Goal: Contribute content: Contribute content

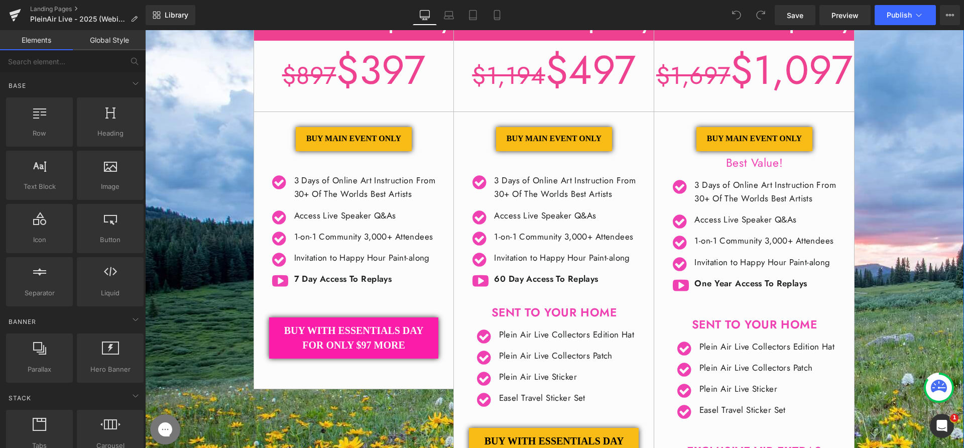
scroll to position [281, 0]
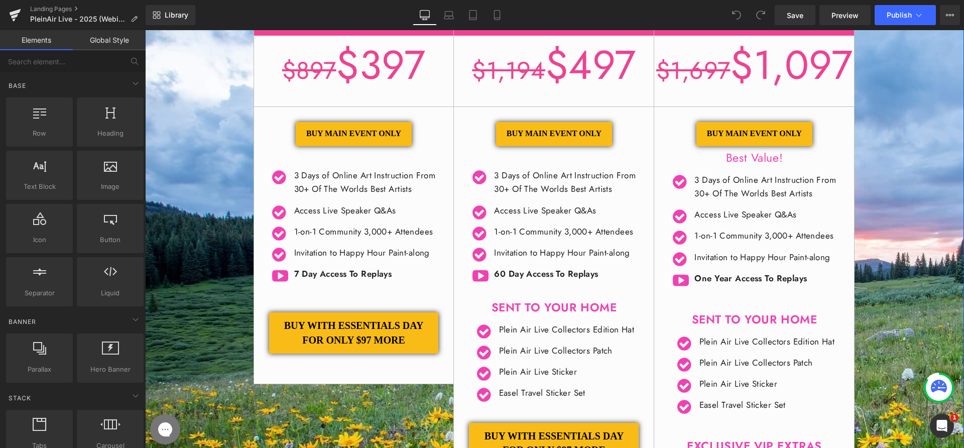
click at [295, 280] on strong "​7 Day Access To Replays" at bounding box center [343, 274] width 98 height 12
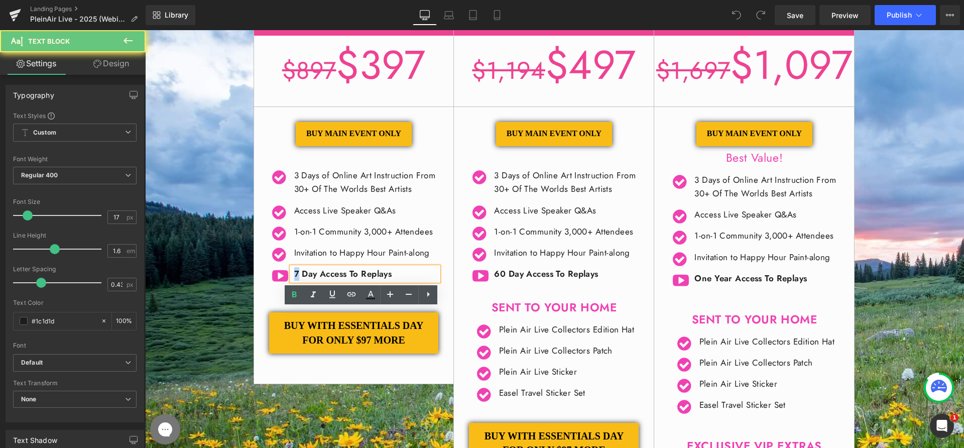
click at [294, 280] on strong "​7 Day Access To Replays" at bounding box center [343, 274] width 98 height 12
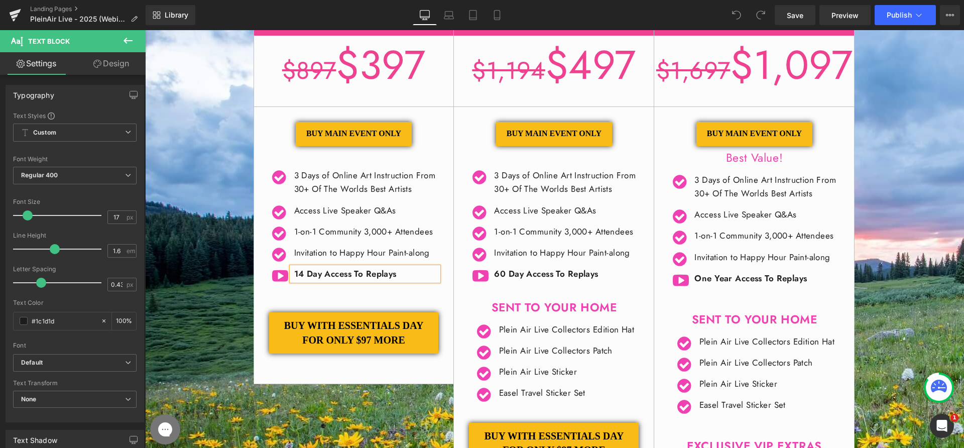
click at [210, 315] on div "General + Essential Techniques Day $897 $397 / BUY MAIN EVENT ONLY Button" at bounding box center [554, 298] width 819 height 617
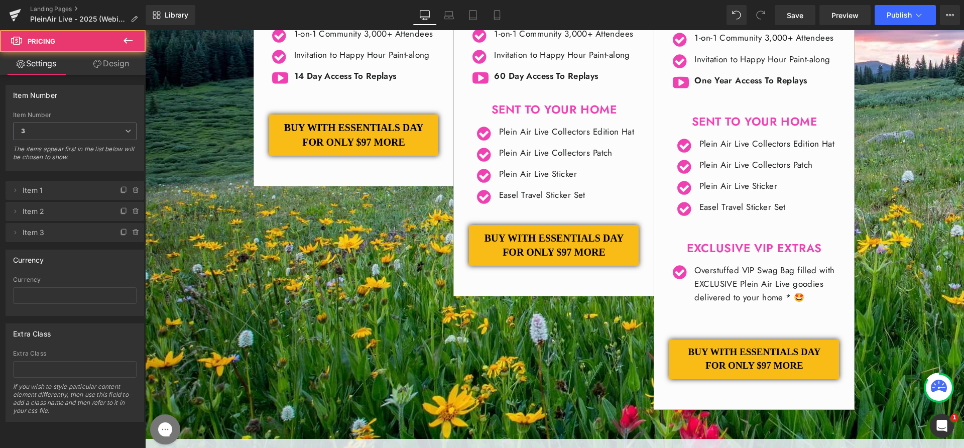
scroll to position [478, 0]
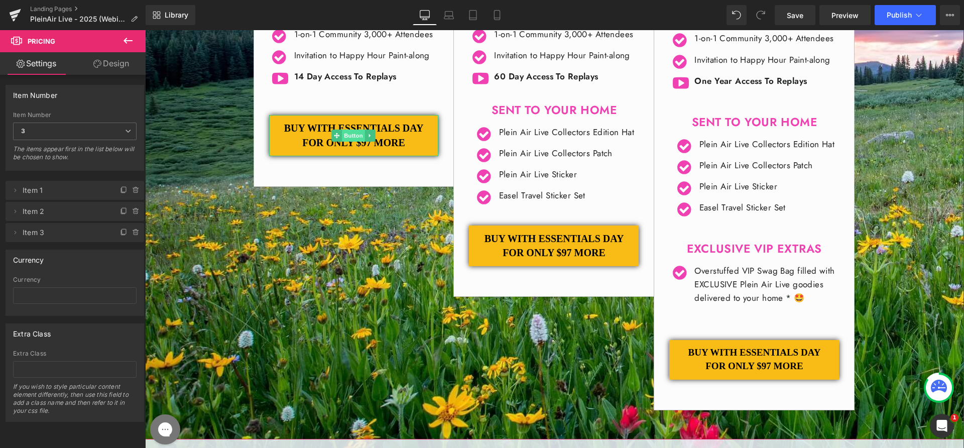
click at [349, 142] on span "Button" at bounding box center [353, 136] width 23 height 12
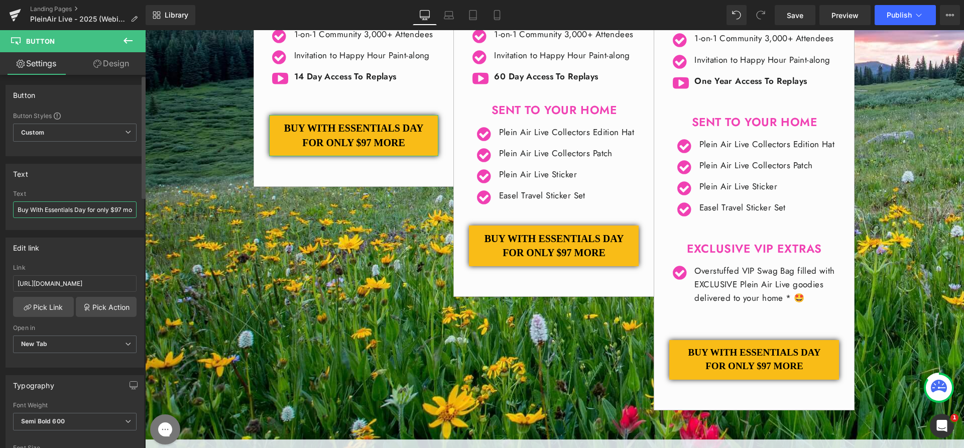
click at [40, 210] on input "Buy With Essentials Day for only $97 more" at bounding box center [74, 209] width 123 height 17
drag, startPoint x: 174, startPoint y: 239, endPoint x: 146, endPoint y: 211, distance: 39.8
click at [70, 210] on input "Buy With Essentials Day for only $97 more" at bounding box center [74, 209] width 123 height 17
drag, startPoint x: 176, startPoint y: 238, endPoint x: 156, endPoint y: 212, distance: 32.5
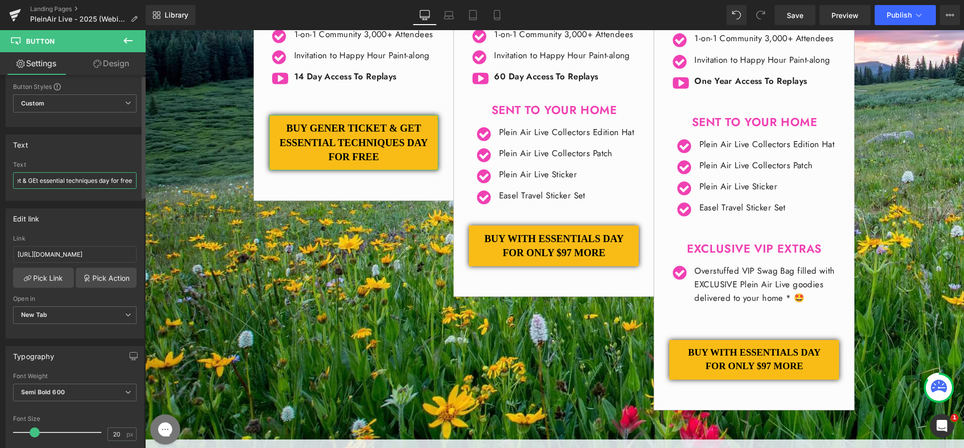
scroll to position [204, 0]
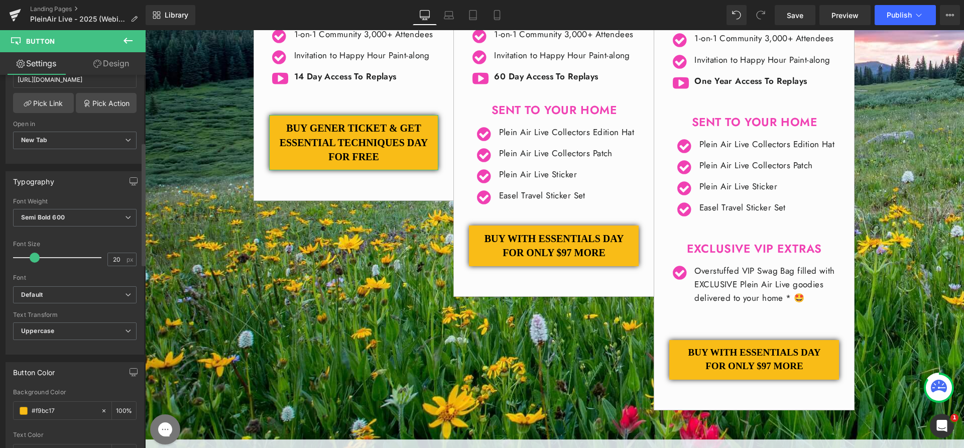
type input "Buy Gener Ticket & GEt essential techniques day for free"
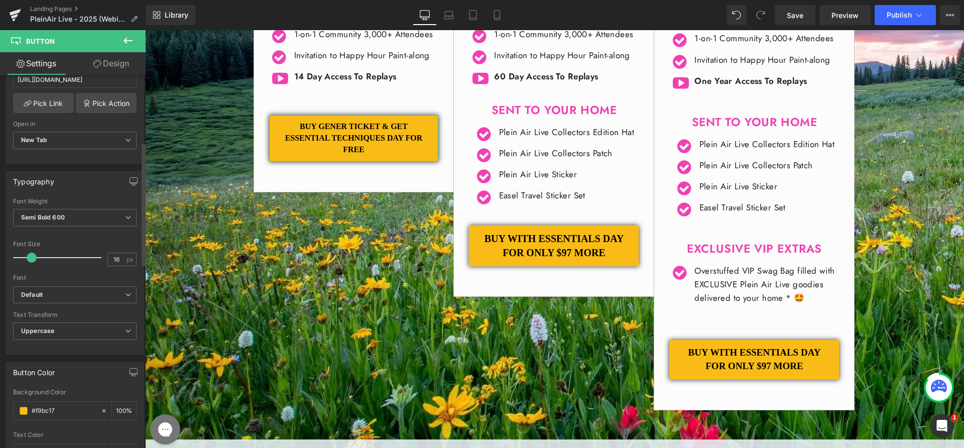
type input "15"
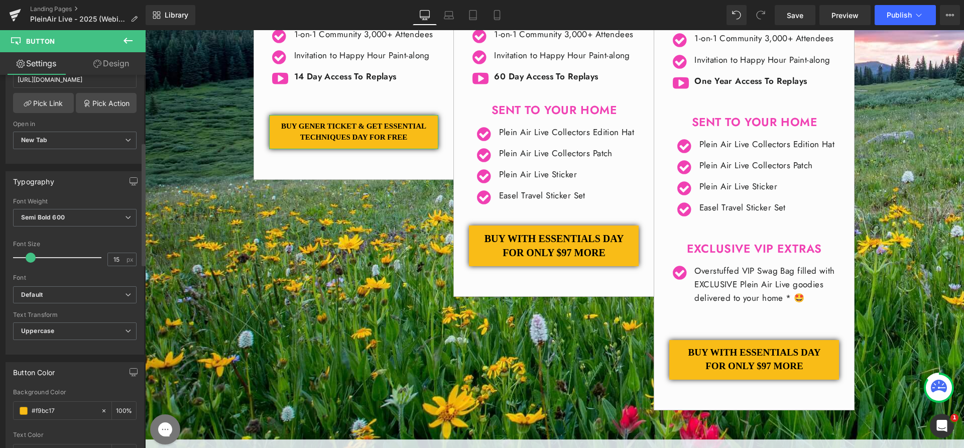
click at [28, 257] on span at bounding box center [31, 257] width 10 height 10
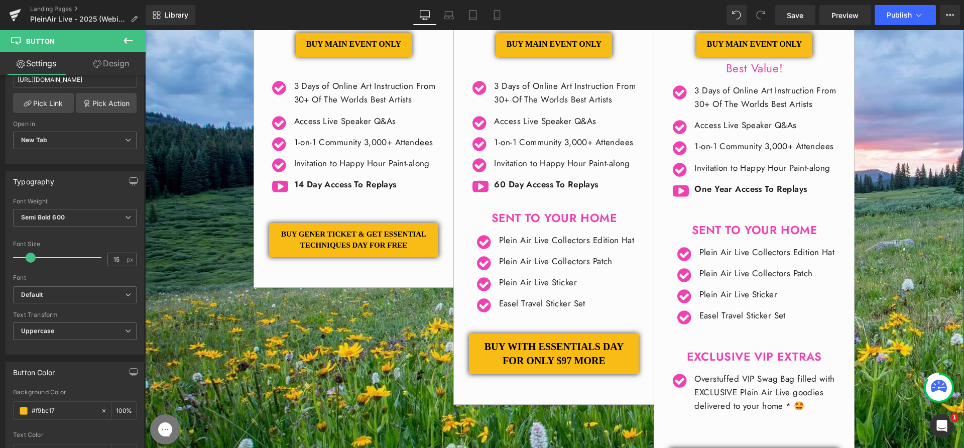
scroll to position [322, 0]
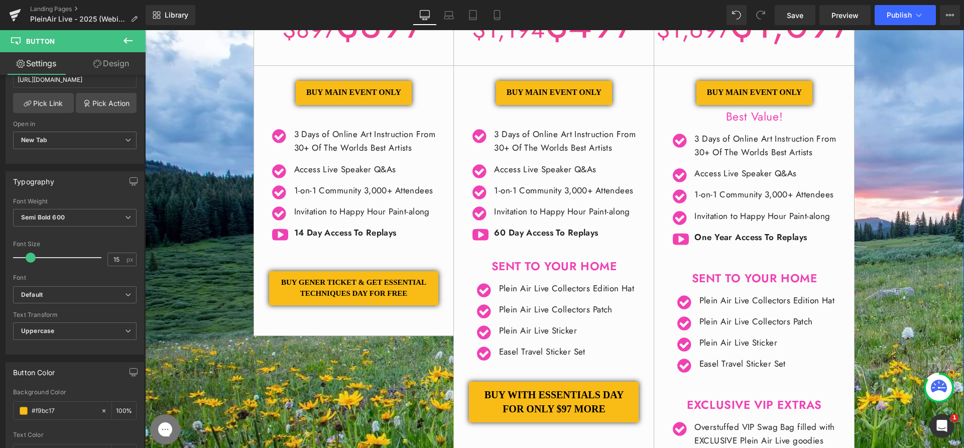
click at [372, 408] on div "General + Essential Techniques Day $897 $397 / BUY MAIN EVENT ONLY Button" at bounding box center [555, 257] width 602 height 617
click at [367, 94] on icon at bounding box center [370, 93] width 6 height 6
click at [372, 93] on icon at bounding box center [375, 93] width 6 height 6
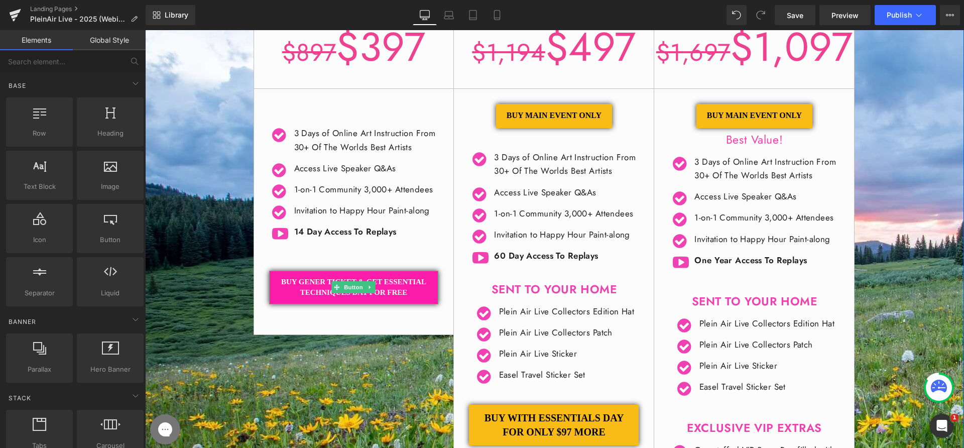
scroll to position [279, 0]
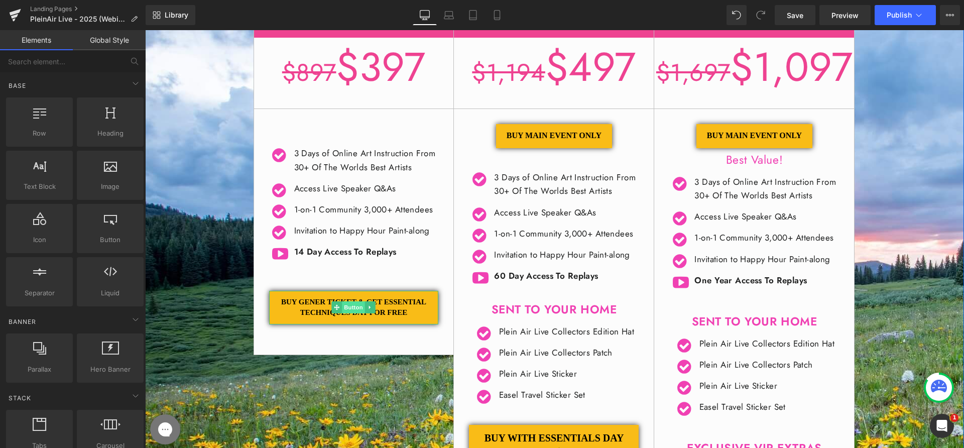
click at [342, 313] on span "Button" at bounding box center [353, 307] width 23 height 12
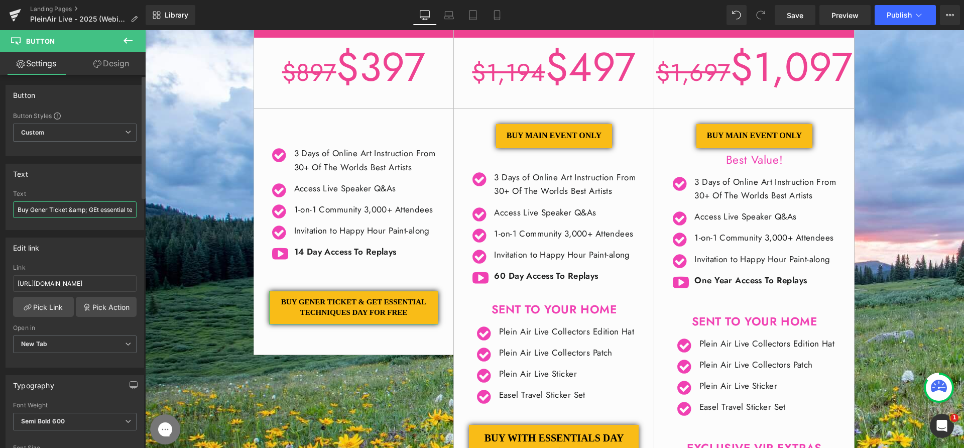
click at [58, 215] on input "Buy Gener Ticket &amp; GEt essential techniques day for free" at bounding box center [74, 209] width 123 height 17
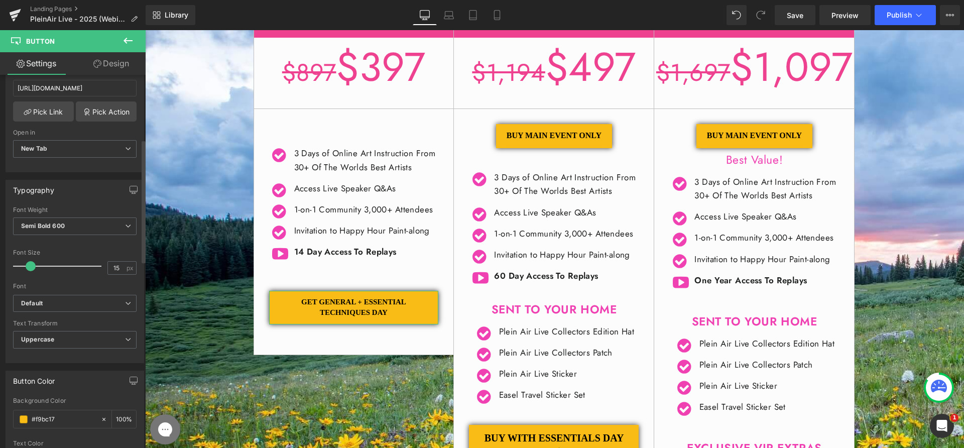
type input "GET GENERAL + ESSENTIAL TECHNIQUES DAY"
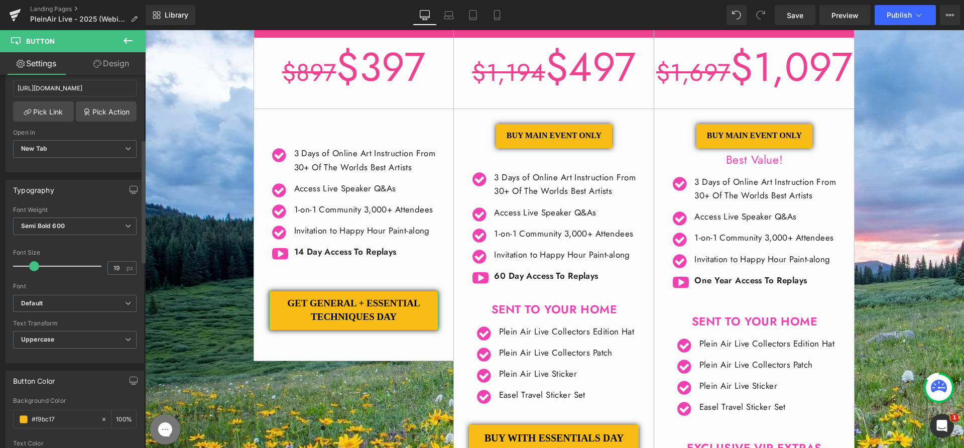
type input "20"
click at [35, 266] on span at bounding box center [35, 266] width 10 height 10
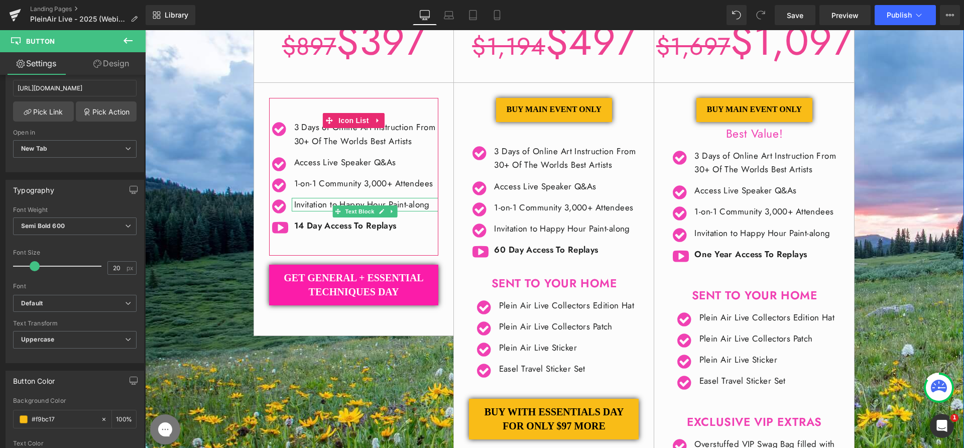
scroll to position [363, 0]
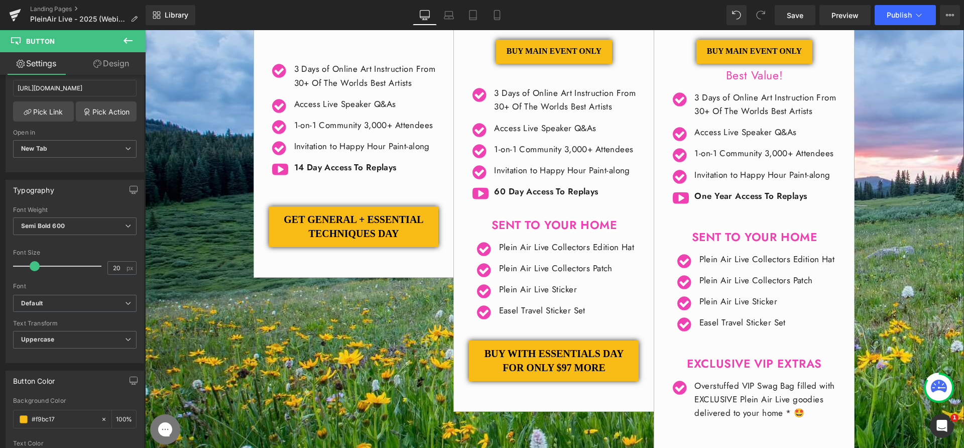
click at [339, 359] on div "General + Essential Techniques Day $897 $397 /" at bounding box center [555, 216] width 602 height 617
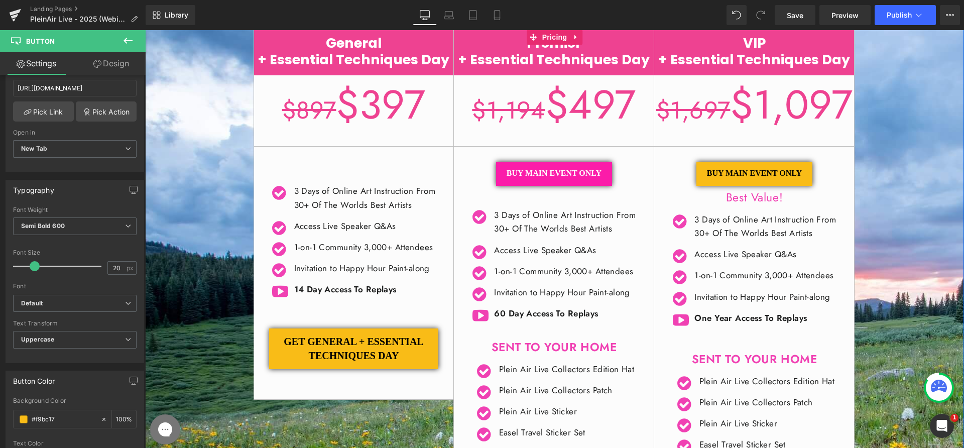
scroll to position [240, 0]
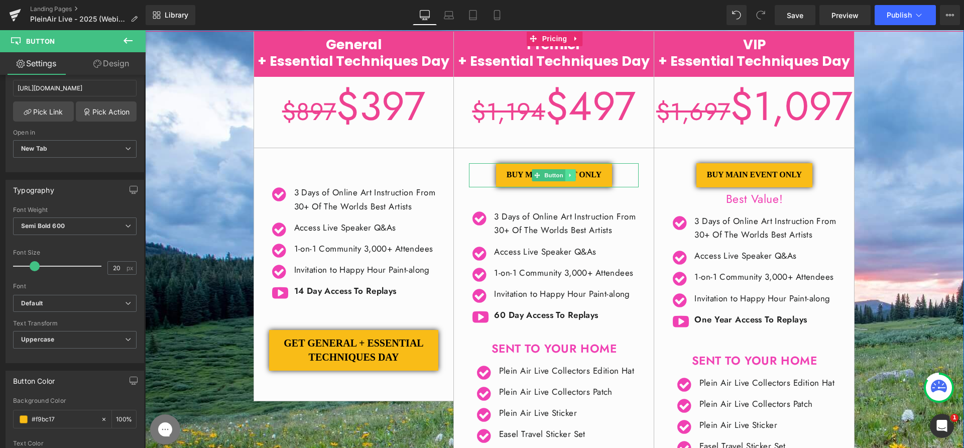
click at [568, 177] on icon at bounding box center [571, 175] width 6 height 6
click at [573, 176] on icon at bounding box center [576, 176] width 6 height 6
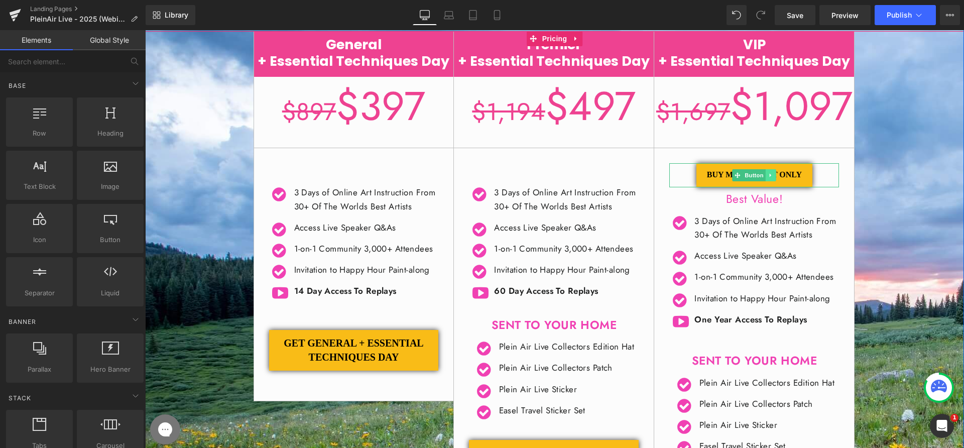
click at [771, 181] on link at bounding box center [771, 175] width 11 height 12
click at [773, 178] on icon at bounding box center [776, 176] width 6 height 6
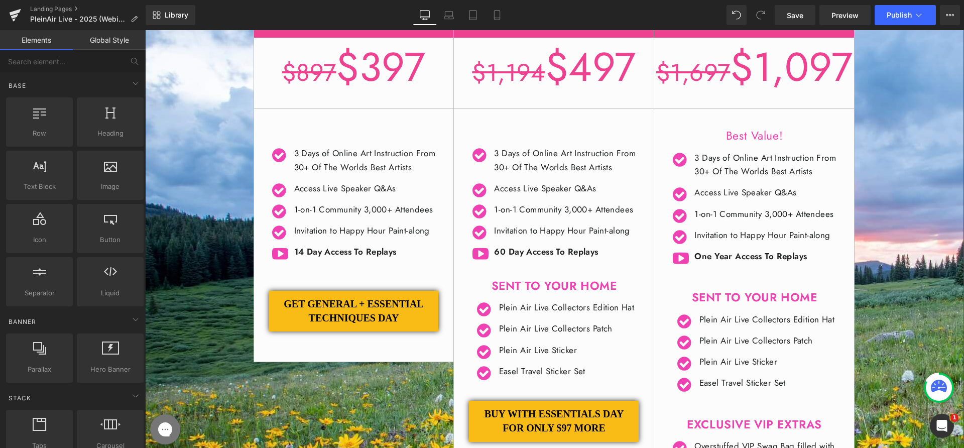
scroll to position [327, 0]
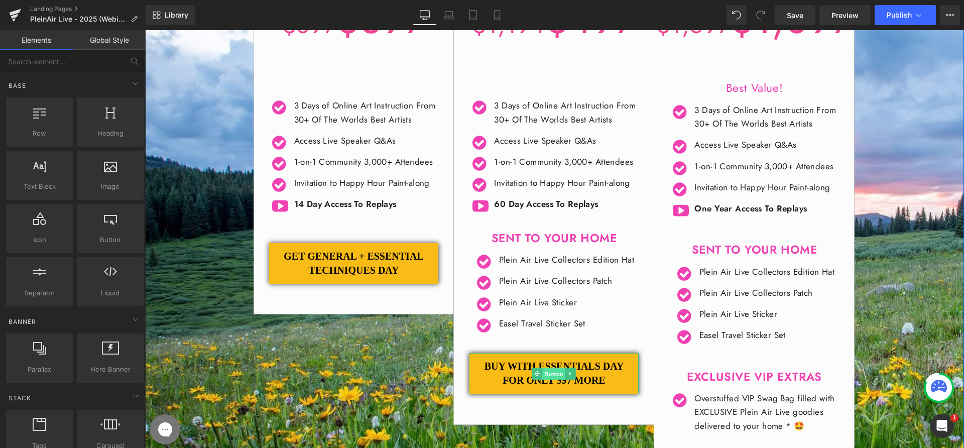
click at [543, 380] on span "Button" at bounding box center [554, 374] width 23 height 12
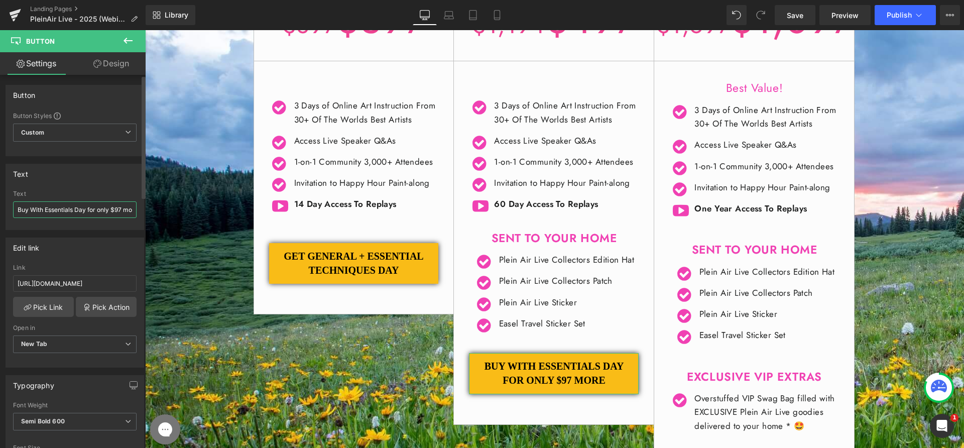
click at [74, 210] on input "Buy With Essentials Day for only $97 more" at bounding box center [74, 209] width 123 height 17
type input "GET PREMIER + ESSENTIAL TECHNIQUES DAY"
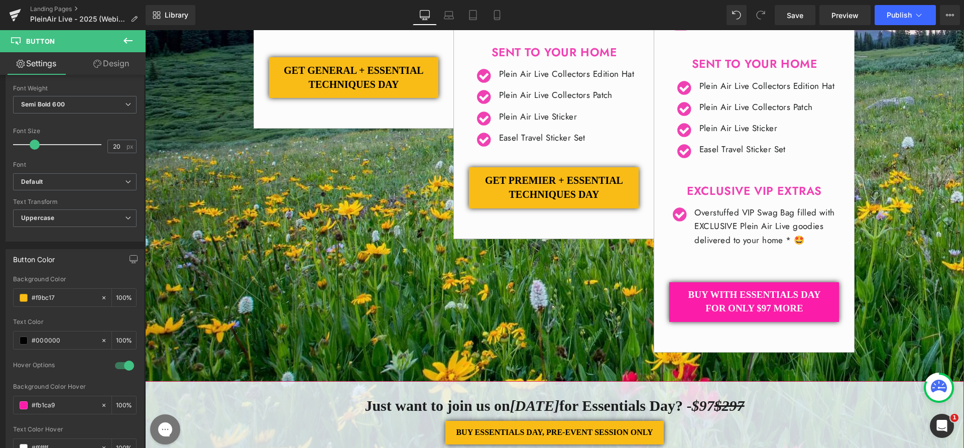
scroll to position [542, 0]
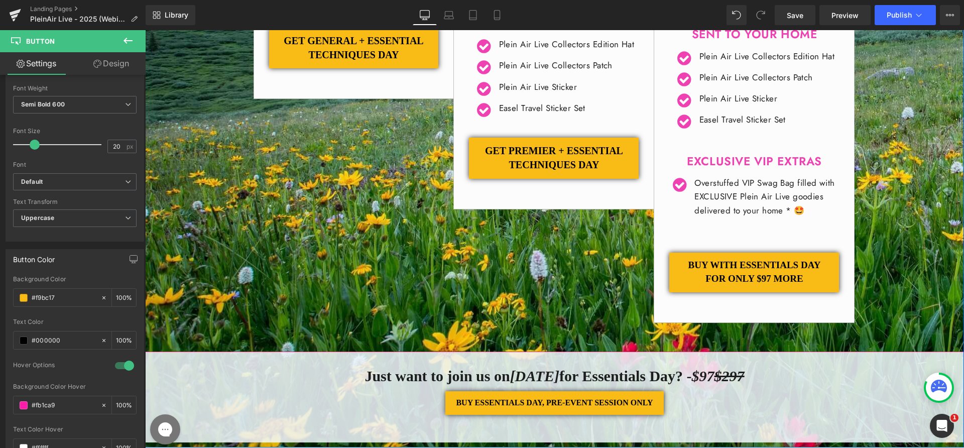
click at [746, 292] on div "Buy With Essentials Day for only $97 more Button" at bounding box center [754, 272] width 170 height 40
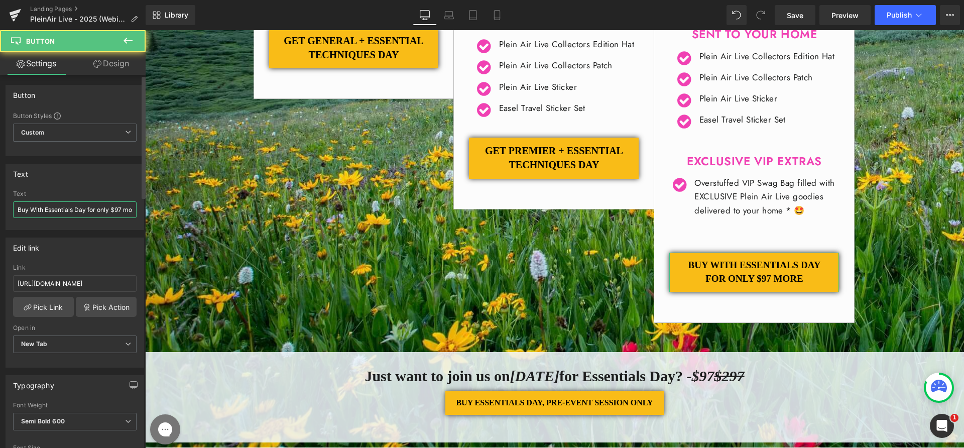
click at [57, 204] on input "Buy With Essentials Day for only $97 more" at bounding box center [74, 209] width 123 height 17
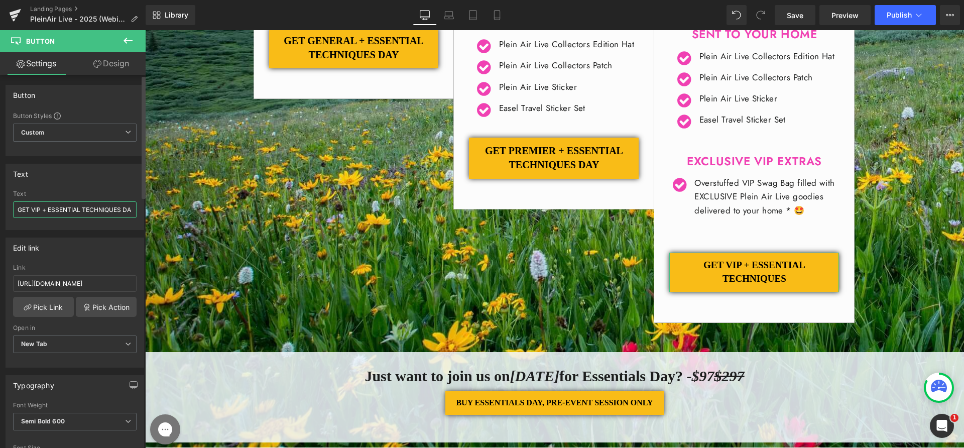
type input "GET VIP + ESSENTIAL TECHNIQUES DAY"
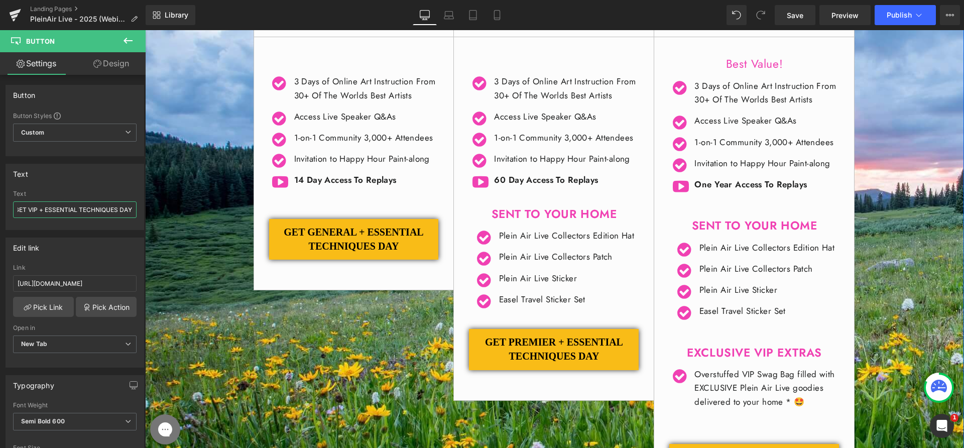
scroll to position [349, 0]
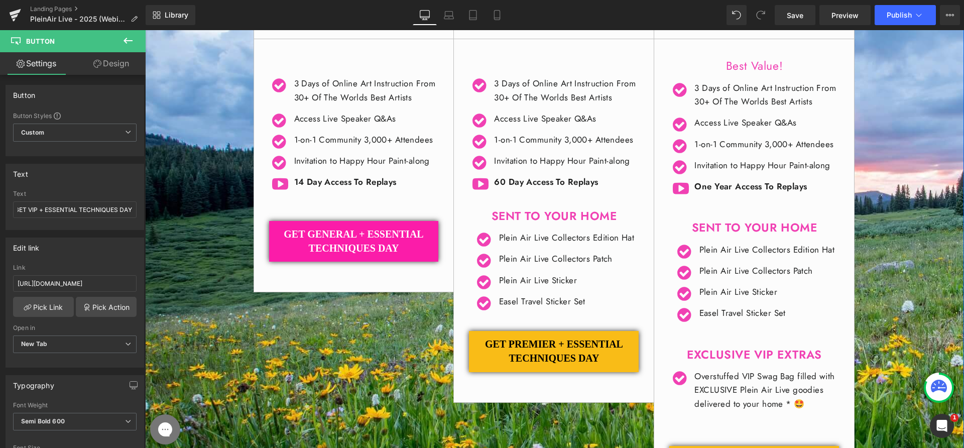
click at [346, 262] on div "GET GENERAL + ESSENTIAL TECHNIQUES DAY Button" at bounding box center [354, 241] width 170 height 41
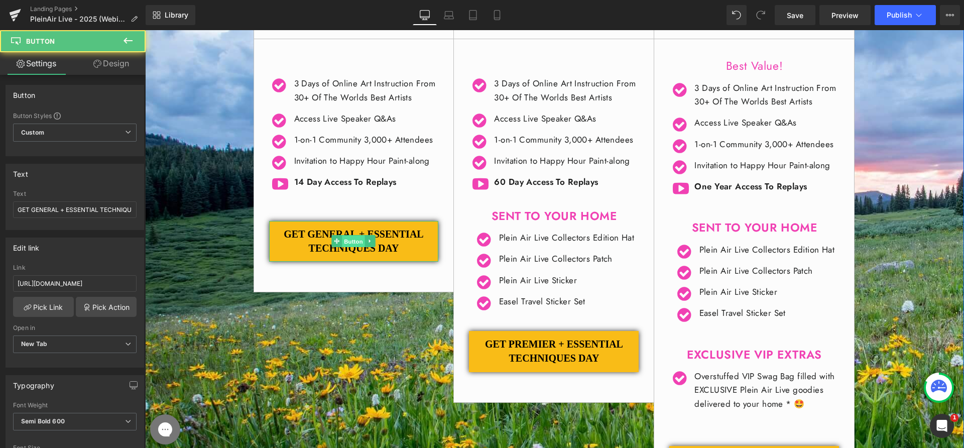
click at [347, 247] on span "Button" at bounding box center [353, 241] width 23 height 12
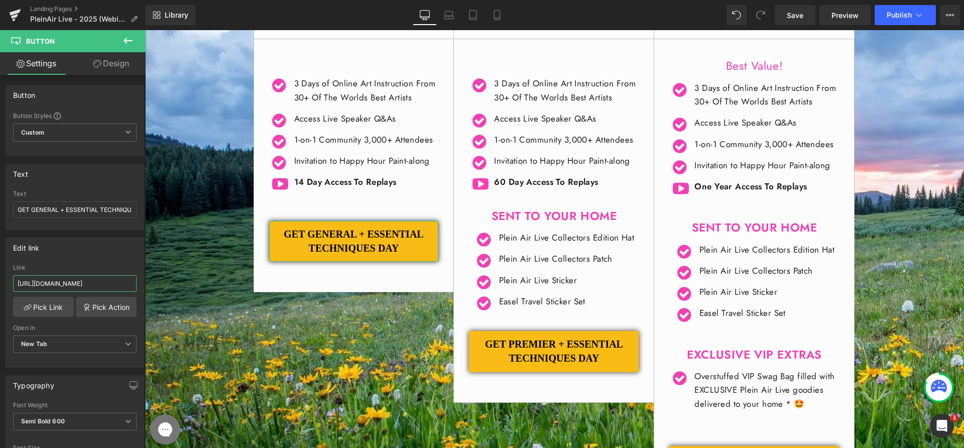
scroll to position [0, 181]
drag, startPoint x: 230, startPoint y: 315, endPoint x: 163, endPoint y: 293, distance: 70.8
click at [118, 285] on input "[URL][DOMAIN_NAME]" at bounding box center [74, 283] width 123 height 17
drag, startPoint x: 106, startPoint y: 284, endPoint x: 139, endPoint y: 287, distance: 32.8
click at [139, 287] on div "[URL][DOMAIN_NAME] Link [URL][DOMAIN_NAME] Pick Link Pick Action Current Tab Ne…" at bounding box center [75, 315] width 138 height 103
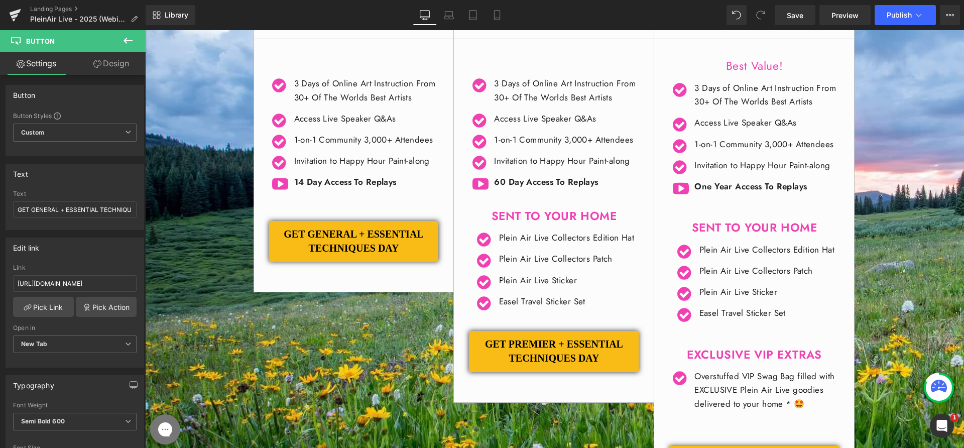
scroll to position [0, 0]
click at [109, 287] on input "[URL][DOMAIN_NAME]" at bounding box center [74, 283] width 123 height 17
drag, startPoint x: 255, startPoint y: 317, endPoint x: 150, endPoint y: 289, distance: 108.1
click at [109, 287] on input "[URL][DOMAIN_NAME]" at bounding box center [74, 283] width 123 height 17
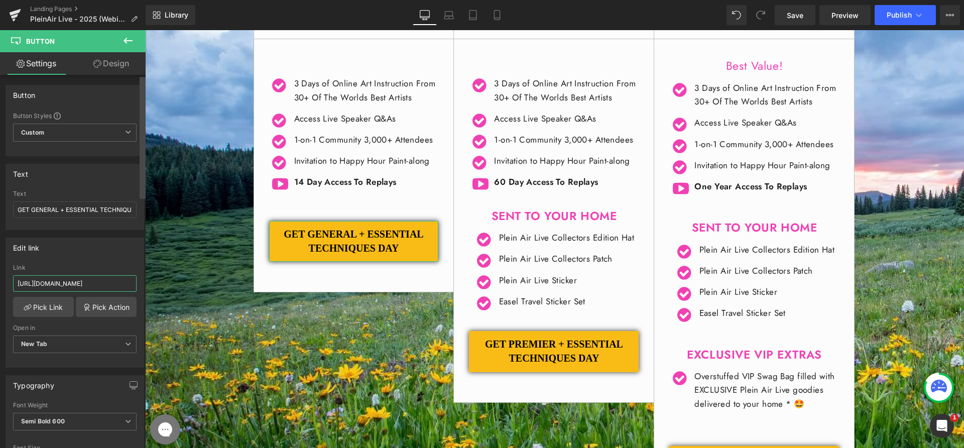
drag, startPoint x: 104, startPoint y: 285, endPoint x: 145, endPoint y: 285, distance: 40.7
click at [145, 285] on div "Button Button Styles Custom Custom Setup Global Style Custom Setup Global Style…" at bounding box center [73, 263] width 146 height 377
paste input "PAL25-WEB"
type input "[URL][DOMAIN_NAME]"
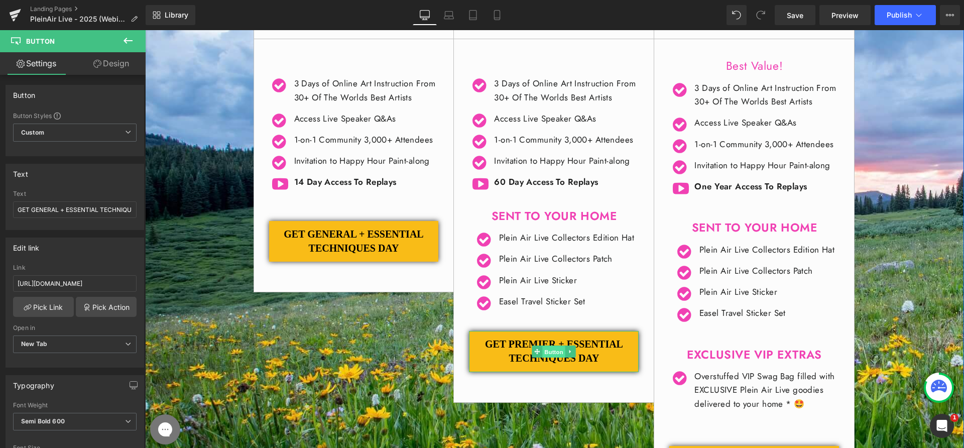
click at [543, 358] on span "Button" at bounding box center [554, 352] width 23 height 12
drag, startPoint x: 93, startPoint y: 287, endPoint x: 136, endPoint y: 288, distance: 42.7
click at [136, 288] on div "[URL][DOMAIN_NAME] Link [URL][DOMAIN_NAME] Pick Link Pick Action Current Tab Ne…" at bounding box center [75, 315] width 138 height 103
click at [114, 285] on input "[URL][DOMAIN_NAME]" at bounding box center [74, 283] width 123 height 17
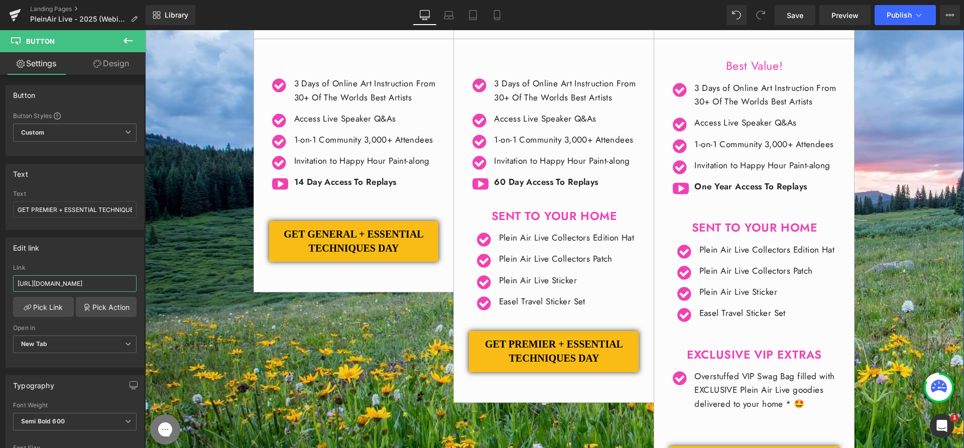
drag, startPoint x: 251, startPoint y: 313, endPoint x: 154, endPoint y: 287, distance: 100.3
paste input "PAL25-WEB"
type input "[URL][DOMAIN_NAME]"
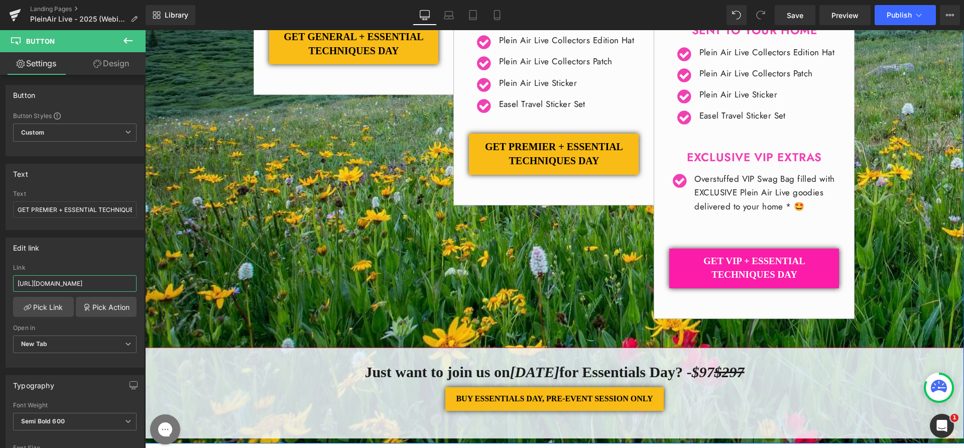
scroll to position [564, 0]
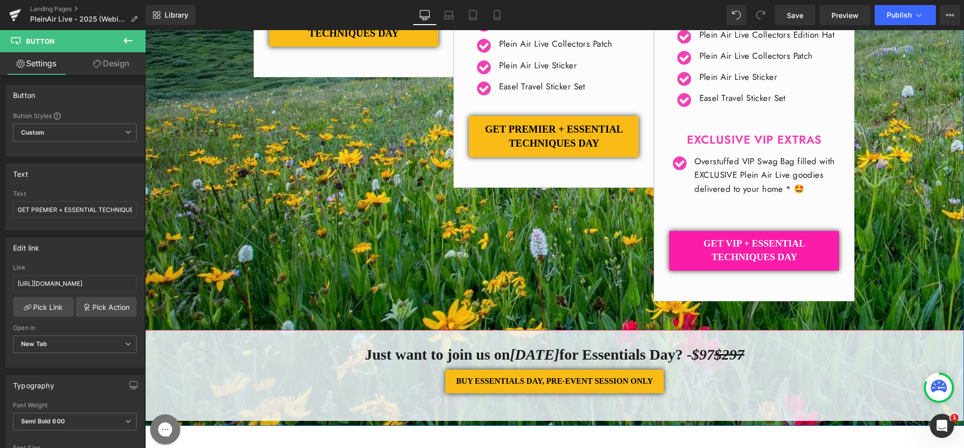
click at [737, 271] on div "GET VIP + ESSENTIAL TECHNIQUES DAY Button" at bounding box center [754, 251] width 170 height 40
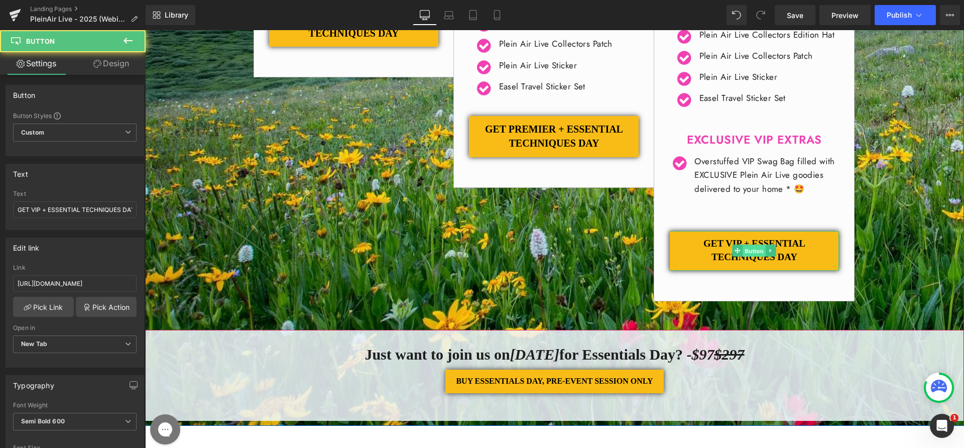
click at [751, 257] on span "Button" at bounding box center [754, 251] width 23 height 12
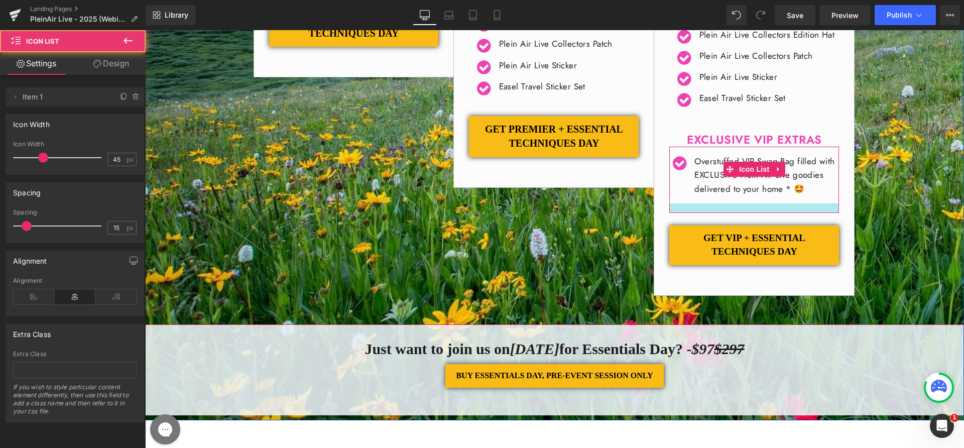
drag, startPoint x: 708, startPoint y: 304, endPoint x: 711, endPoint y: 298, distance: 6.1
click at [711, 213] on div at bounding box center [754, 208] width 170 height 10
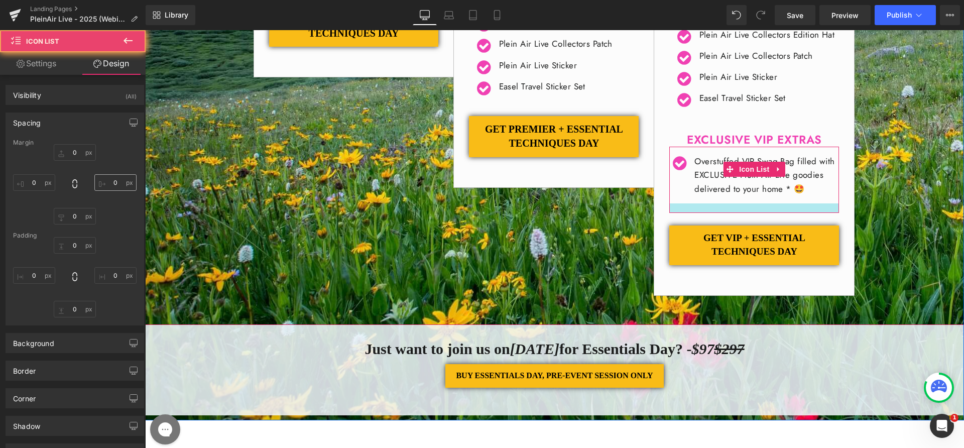
type input "0"
type input "16"
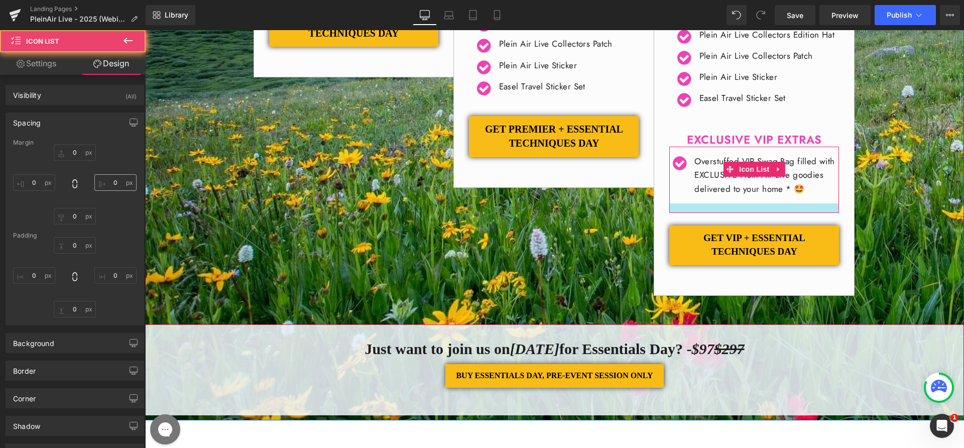
type input "0"
type input "19"
type input "0"
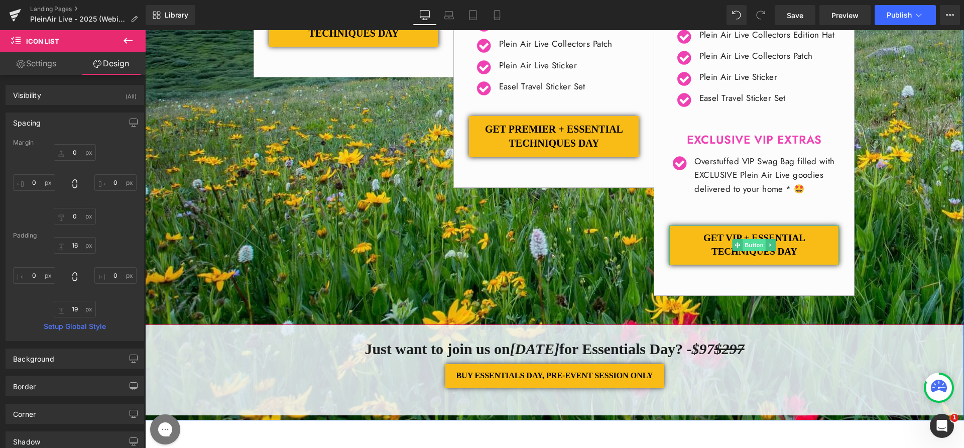
click at [753, 251] on span "Button" at bounding box center [754, 245] width 23 height 12
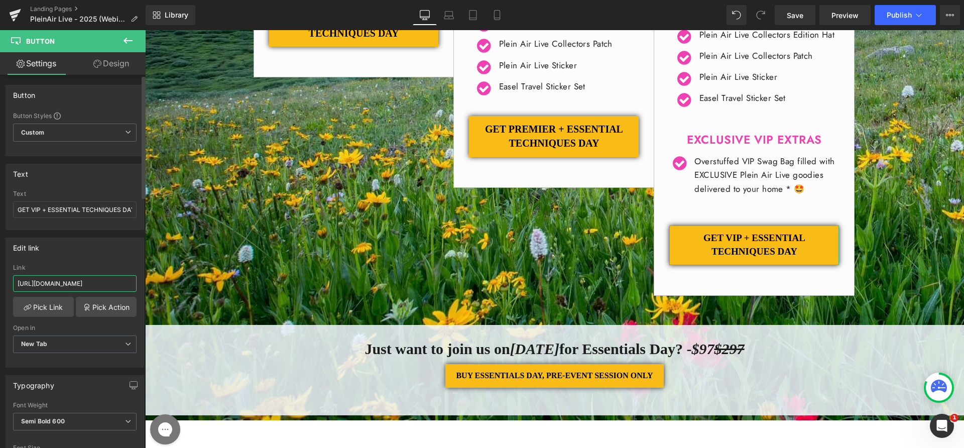
scroll to position [0, 178]
drag, startPoint x: 49, startPoint y: 279, endPoint x: 136, endPoint y: 285, distance: 87.6
click at [136, 285] on div "[URL][DOMAIN_NAME] Link [URL][DOMAIN_NAME] Pick Link Pick Action Current Tab Ne…" at bounding box center [75, 315] width 138 height 103
click at [104, 284] on input "[URL][DOMAIN_NAME]" at bounding box center [74, 283] width 123 height 17
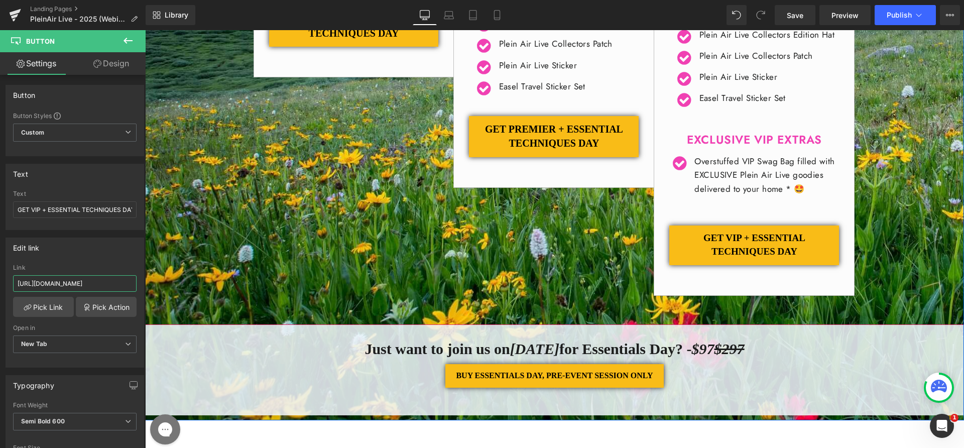
drag, startPoint x: 249, startPoint y: 314, endPoint x: 158, endPoint y: 285, distance: 95.7
paste input "PAL25-WEB"
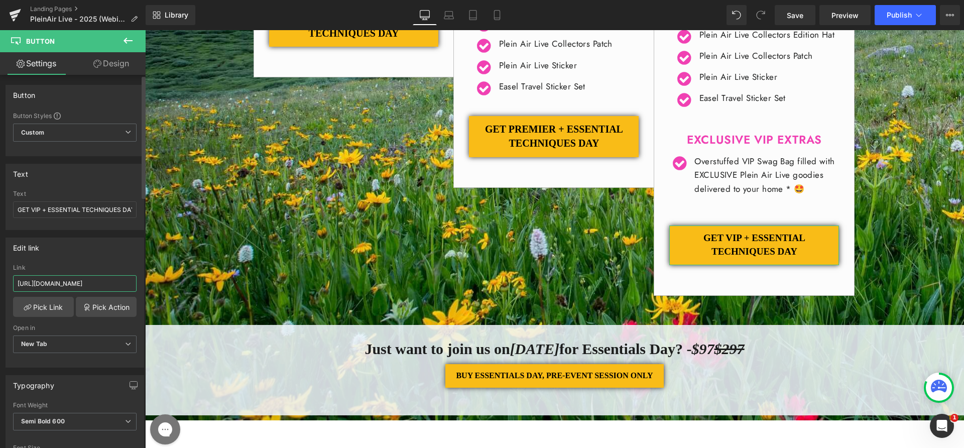
scroll to position [0, 190]
type input "[URL][DOMAIN_NAME]"
click at [108, 267] on div "Link" at bounding box center [74, 267] width 123 height 7
click at [893, 15] on span "Publish" at bounding box center [898, 15] width 25 height 8
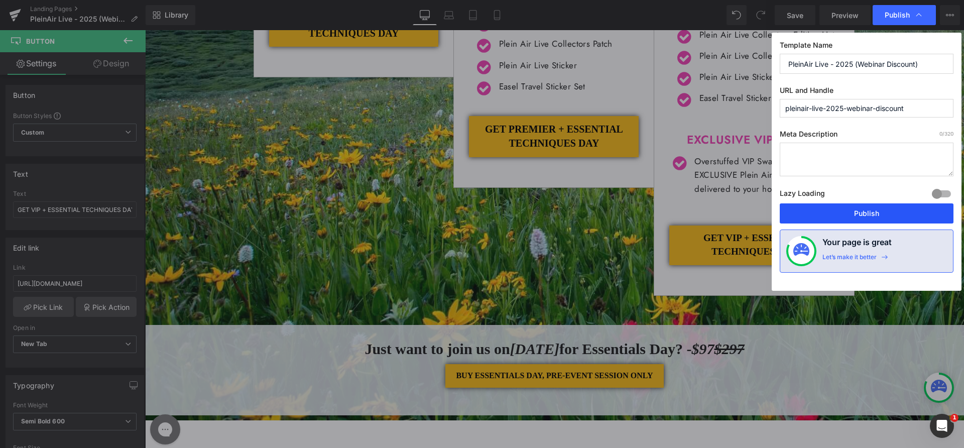
click at [844, 212] on button "Publish" at bounding box center [867, 213] width 174 height 20
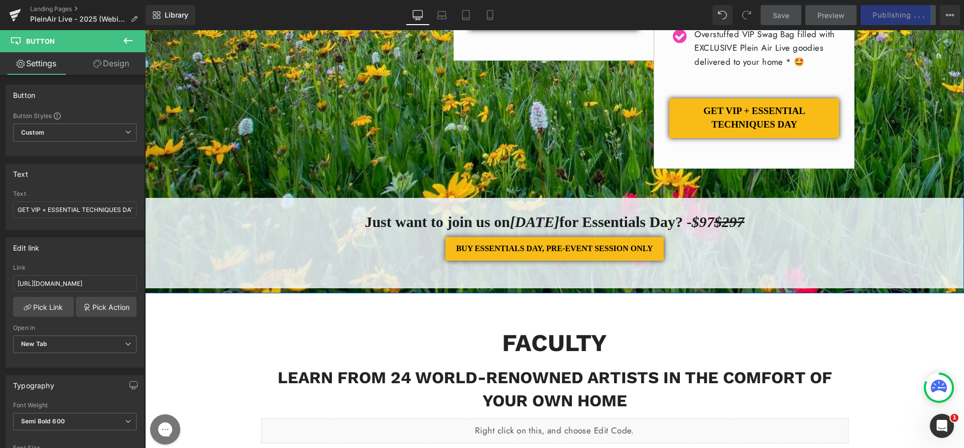
scroll to position [773, 0]
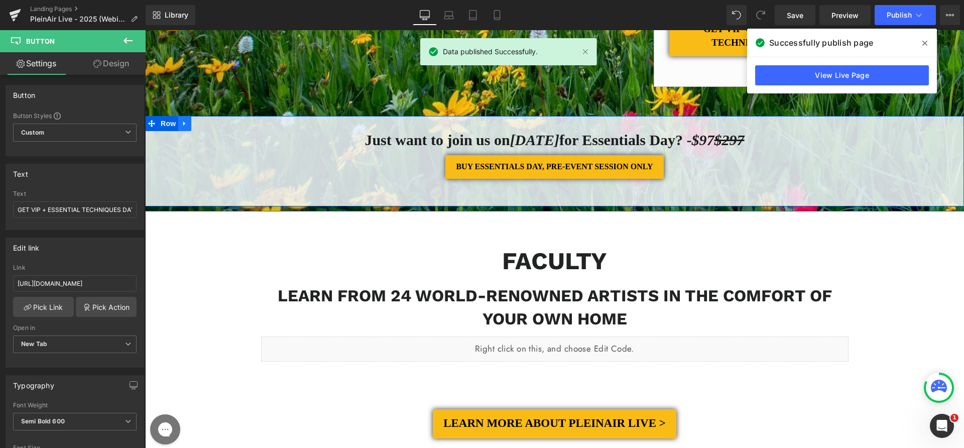
click at [182, 127] on icon at bounding box center [184, 123] width 7 height 8
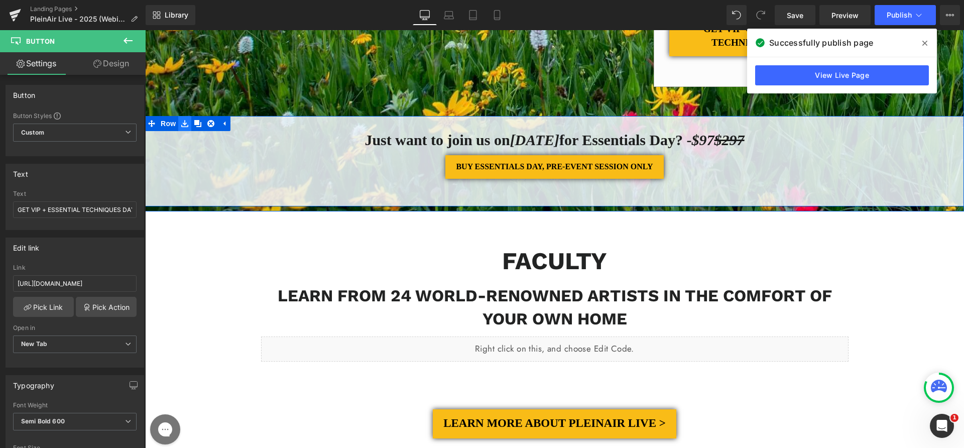
click at [181, 127] on icon at bounding box center [184, 123] width 7 height 8
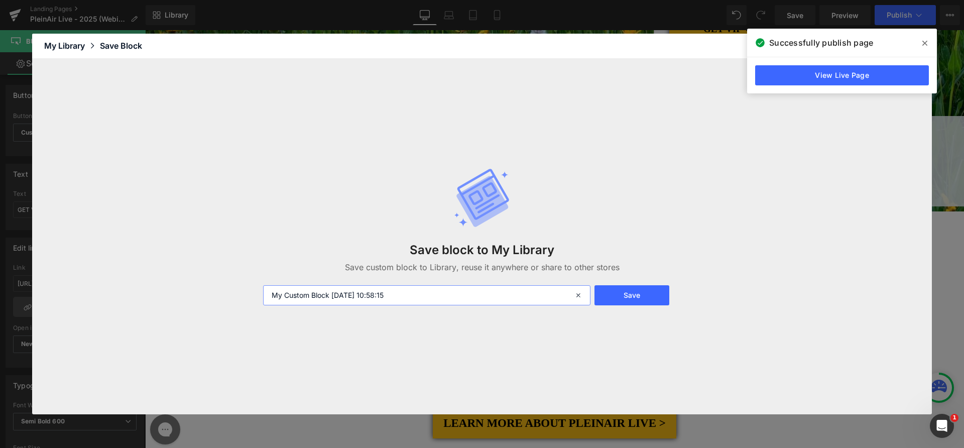
click at [284, 292] on input "My Custom Block [DATE] 10:58:15" at bounding box center [426, 295] width 327 height 20
type input "PAL25 ETD BLOCK"
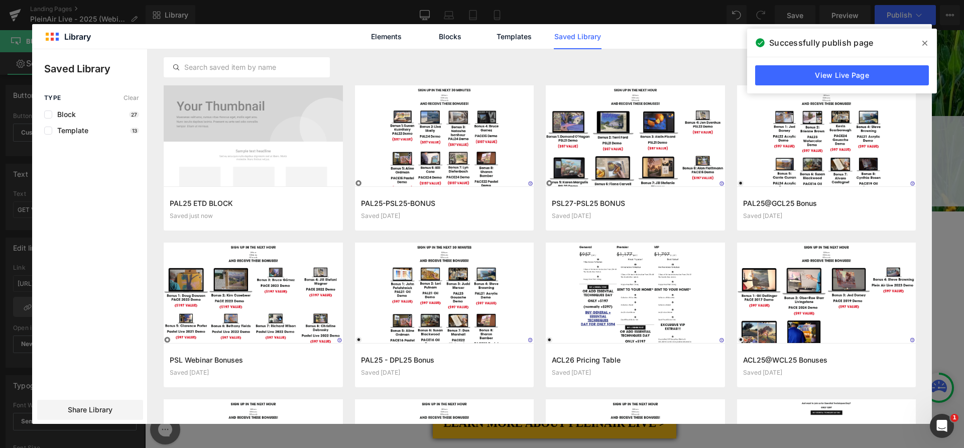
click at [927, 41] on icon at bounding box center [924, 43] width 5 height 8
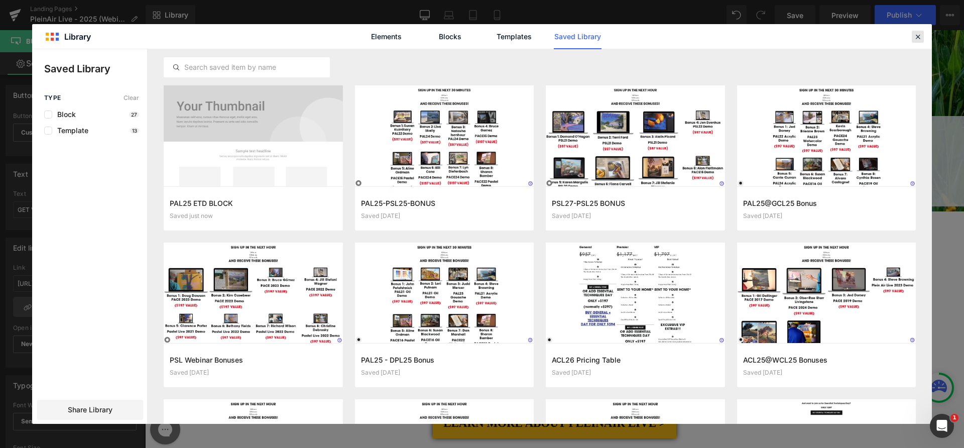
click at [913, 36] on icon at bounding box center [917, 36] width 9 height 9
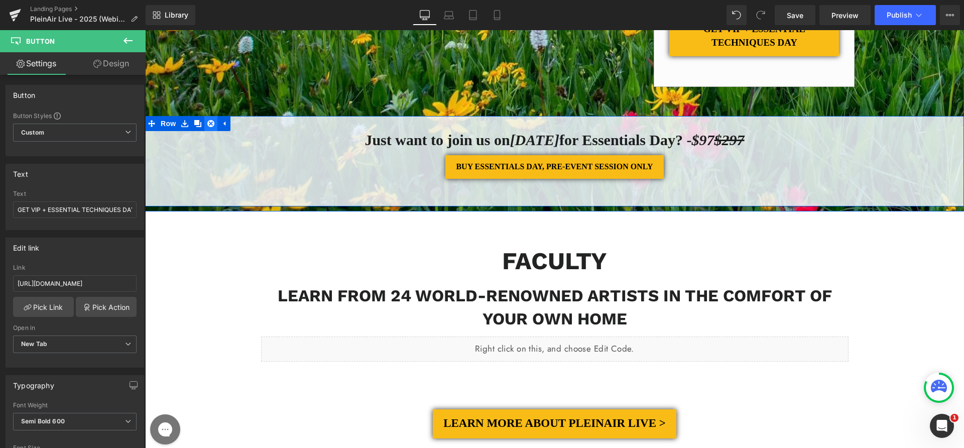
click at [207, 131] on link at bounding box center [210, 123] width 13 height 15
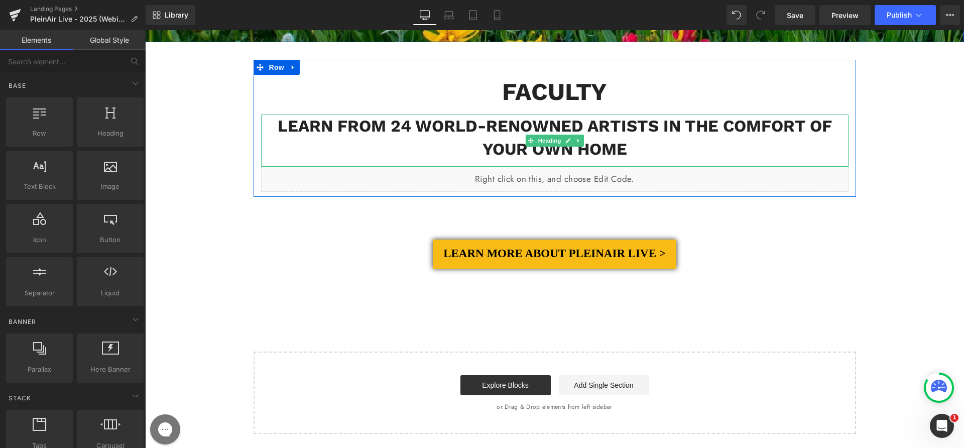
scroll to position [948, 0]
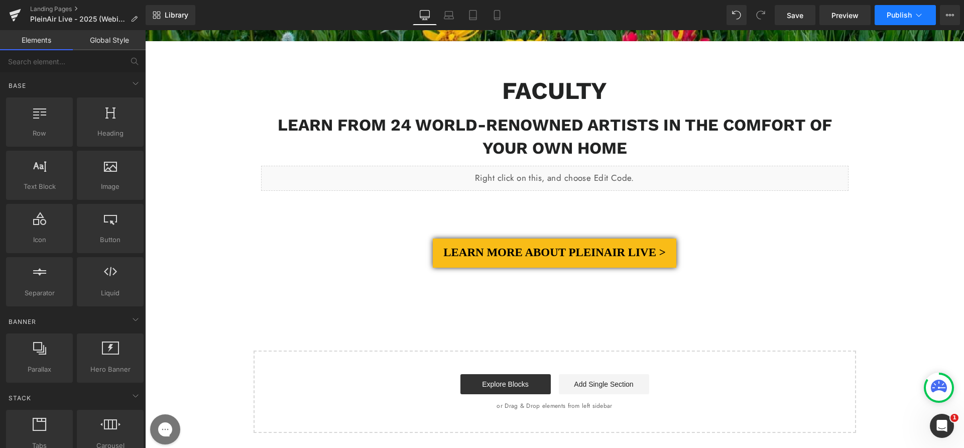
click at [890, 16] on span "Publish" at bounding box center [898, 15] width 25 height 8
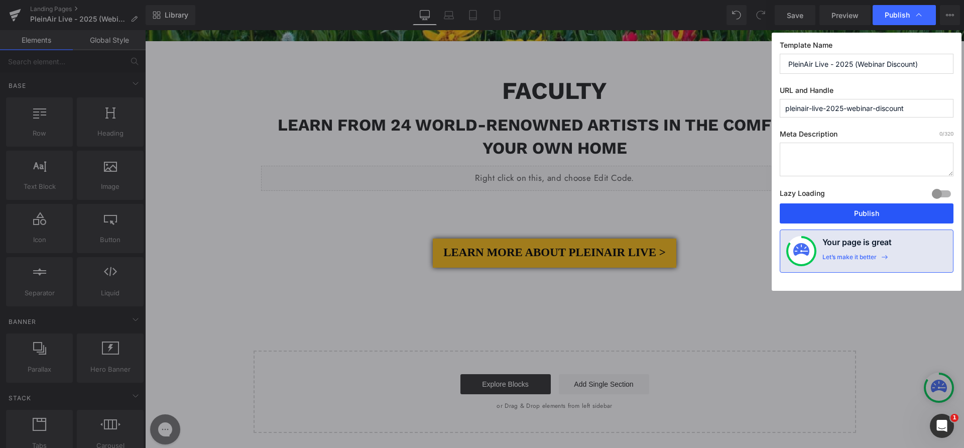
click at [834, 207] on button "Publish" at bounding box center [867, 213] width 174 height 20
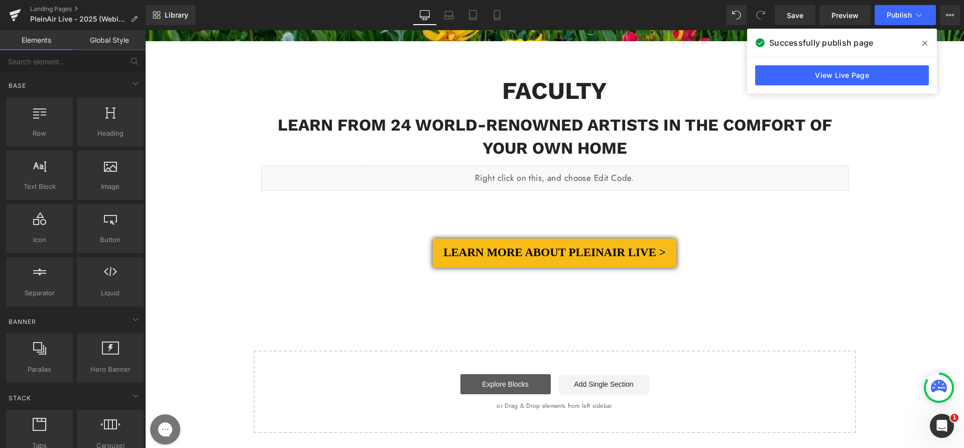
click at [498, 381] on link "Explore Blocks" at bounding box center [505, 384] width 90 height 20
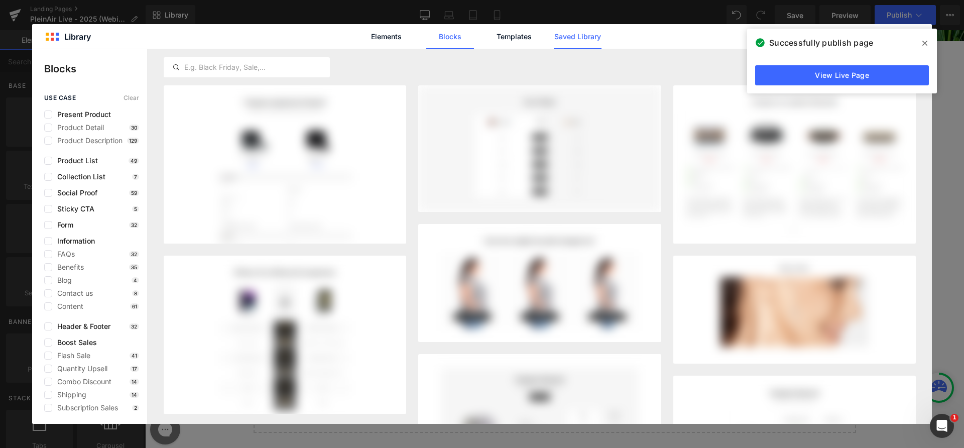
click at [571, 43] on link "Saved Library" at bounding box center [578, 36] width 48 height 25
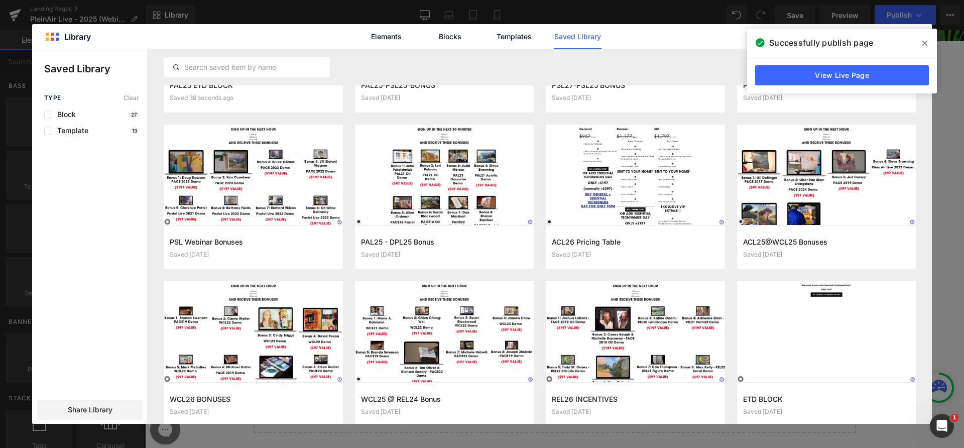
scroll to position [0, 0]
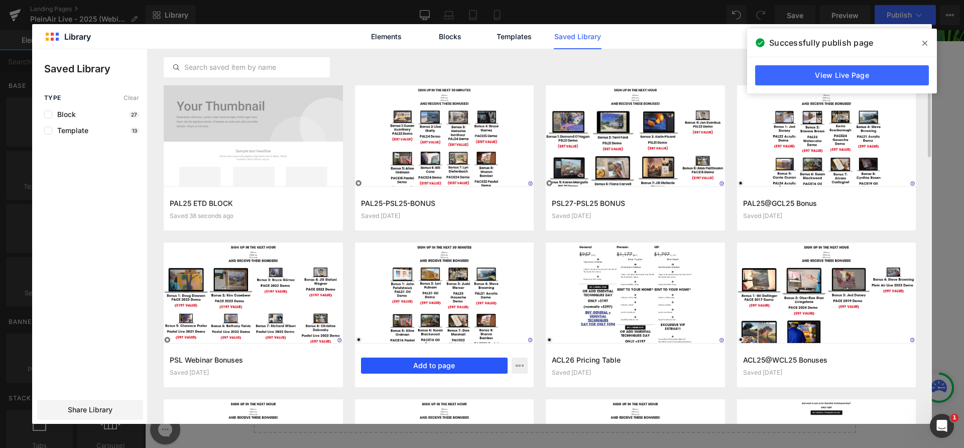
click at [438, 368] on button "Add to page" at bounding box center [434, 365] width 147 height 16
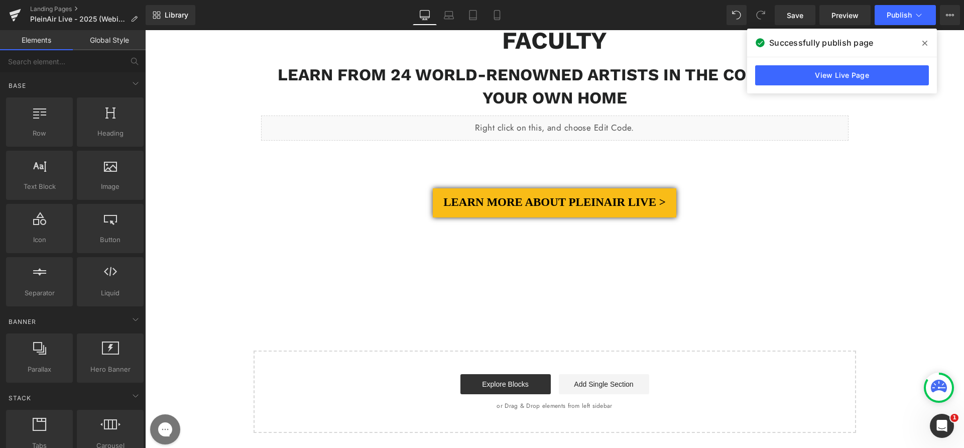
scroll to position [998, 0]
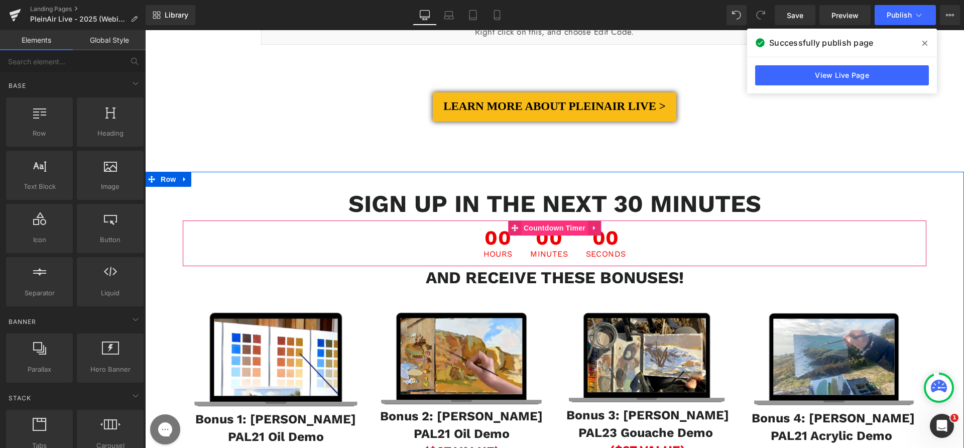
click at [526, 235] on span "Countdown Timer" at bounding box center [554, 227] width 67 height 15
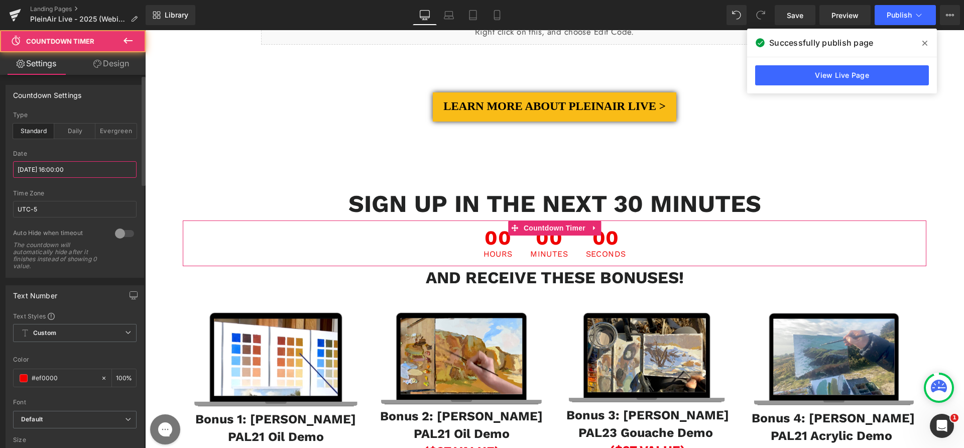
click at [60, 161] on input "[DATE] 16:00:00" at bounding box center [74, 169] width 123 height 17
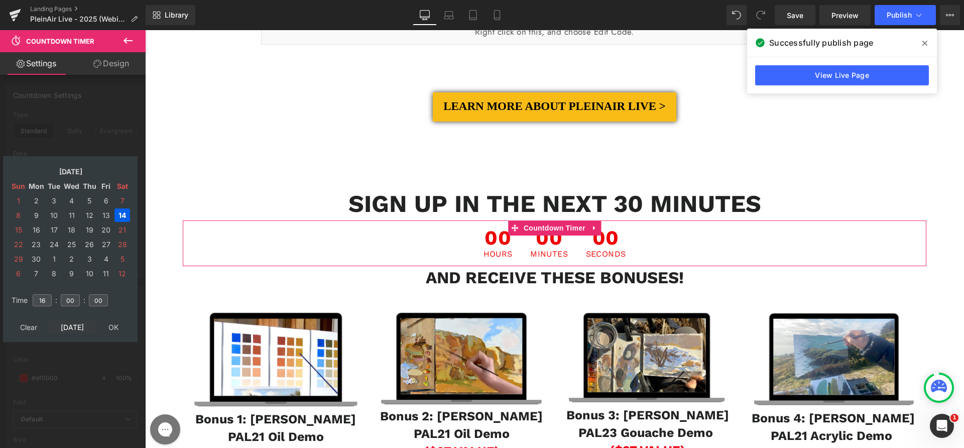
click at [65, 323] on td "[DATE]" at bounding box center [72, 327] width 48 height 14
click at [49, 301] on input "16" at bounding box center [42, 300] width 19 height 12
type input "17"
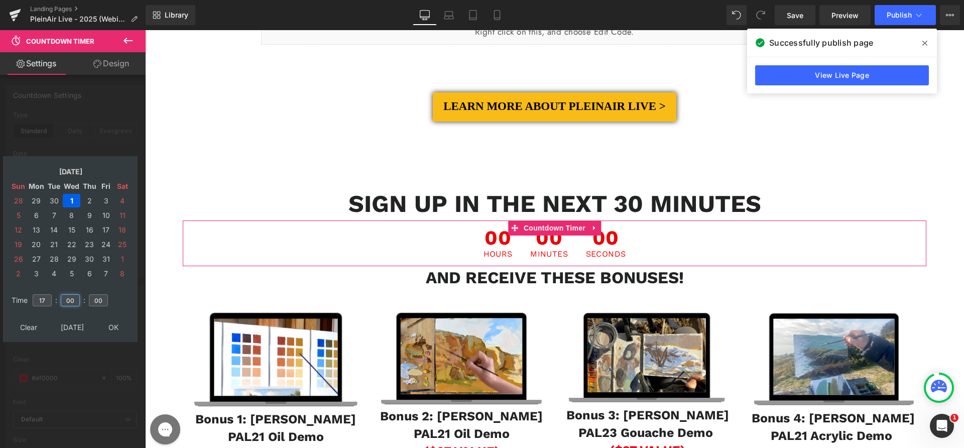
type input "00"
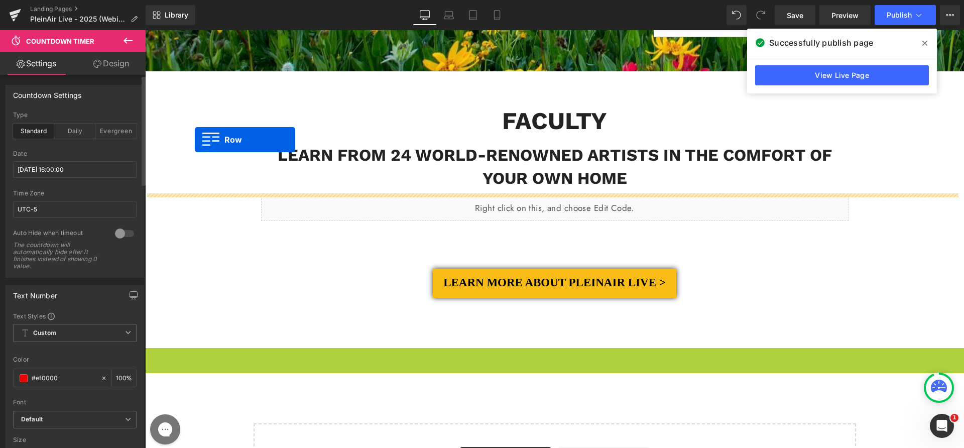
scroll to position [820, 0]
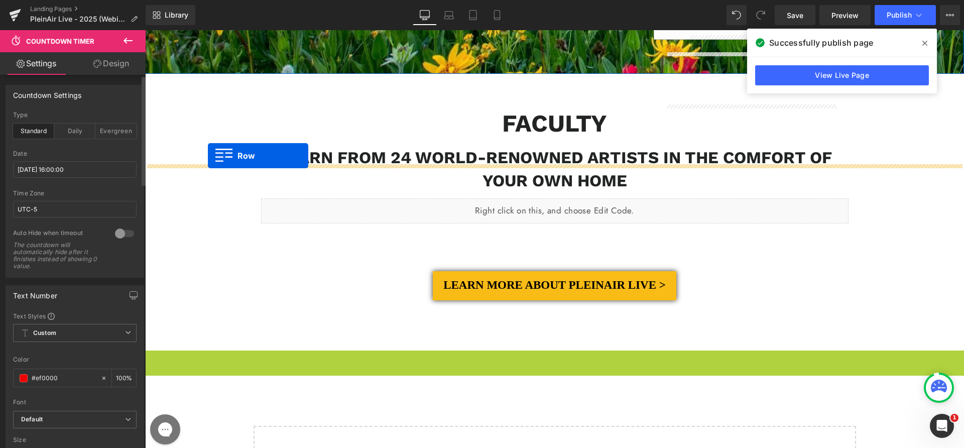
drag, startPoint x: 151, startPoint y: 124, endPoint x: 208, endPoint y: 156, distance: 64.9
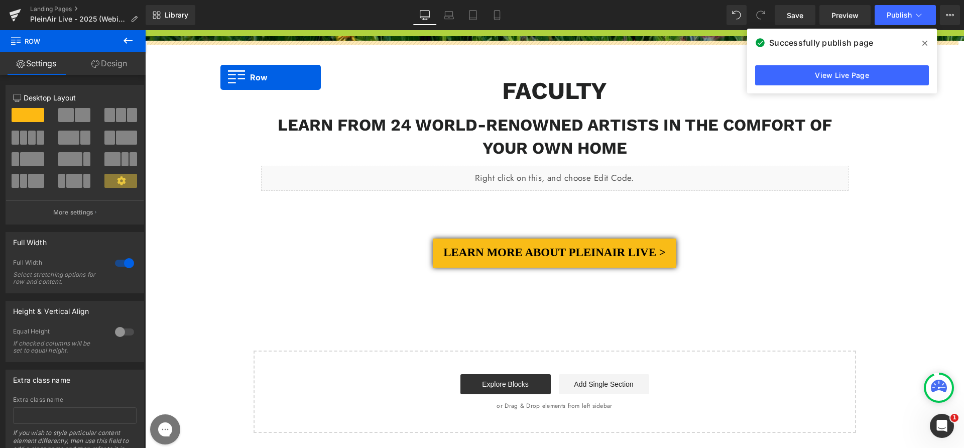
scroll to position [981, 0]
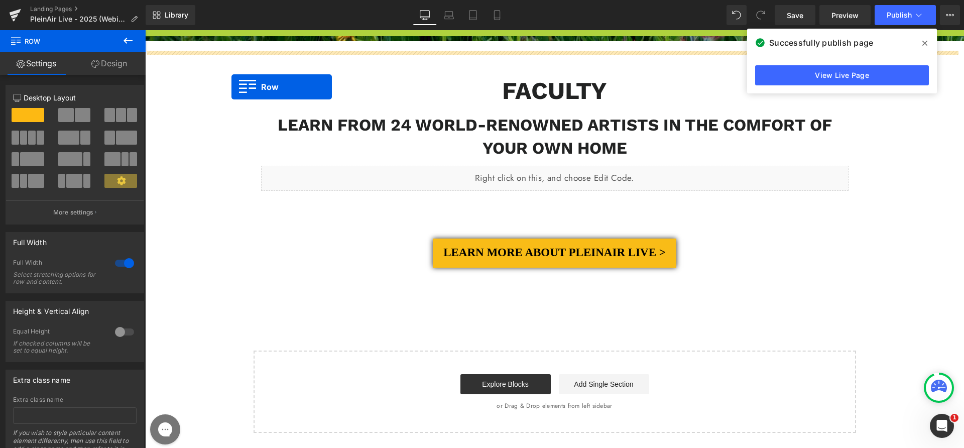
drag, startPoint x: 151, startPoint y: 113, endPoint x: 231, endPoint y: 87, distance: 85.1
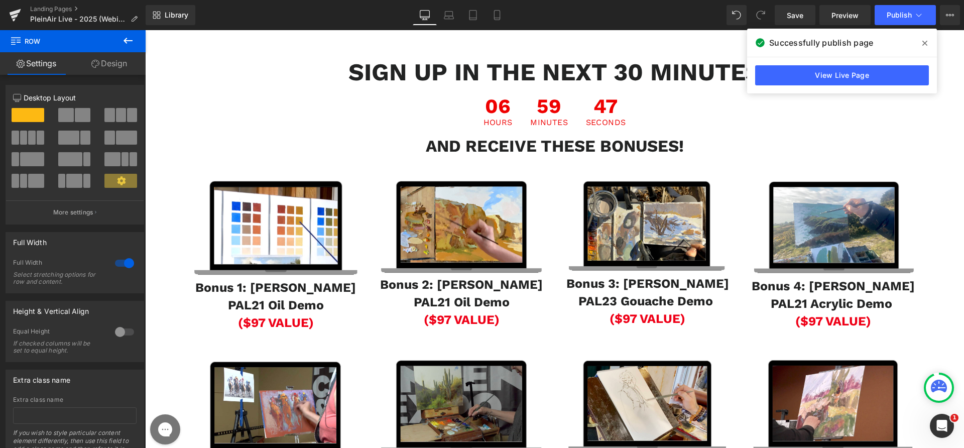
scroll to position [0, 0]
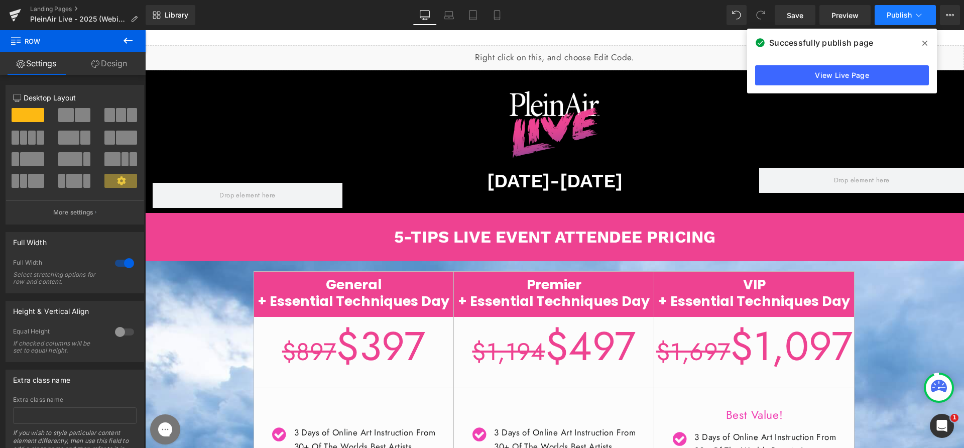
click at [899, 20] on button "Publish" at bounding box center [904, 15] width 61 height 20
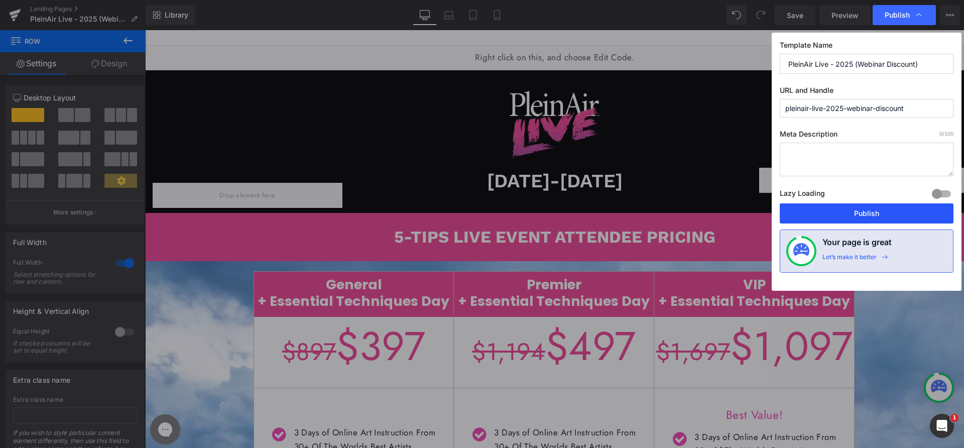
click at [847, 211] on button "Publish" at bounding box center [867, 213] width 174 height 20
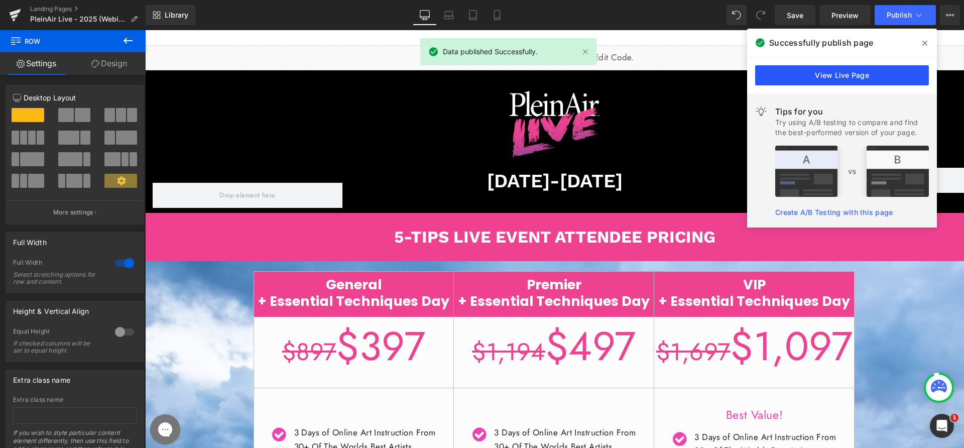
click at [817, 75] on link "View Live Page" at bounding box center [842, 75] width 174 height 20
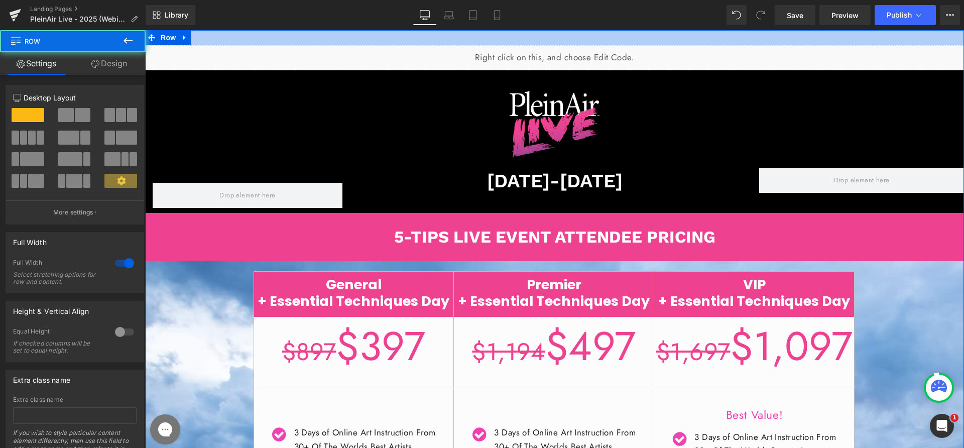
click at [328, 42] on div at bounding box center [554, 37] width 819 height 15
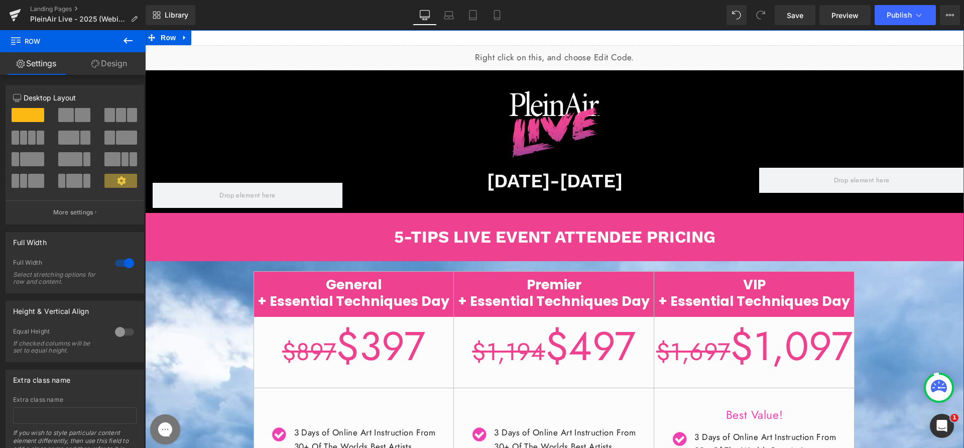
drag, startPoint x: 182, startPoint y: 38, endPoint x: 194, endPoint y: 42, distance: 12.5
click at [183, 38] on icon at bounding box center [184, 38] width 7 height 8
click at [207, 39] on icon at bounding box center [210, 37] width 7 height 7
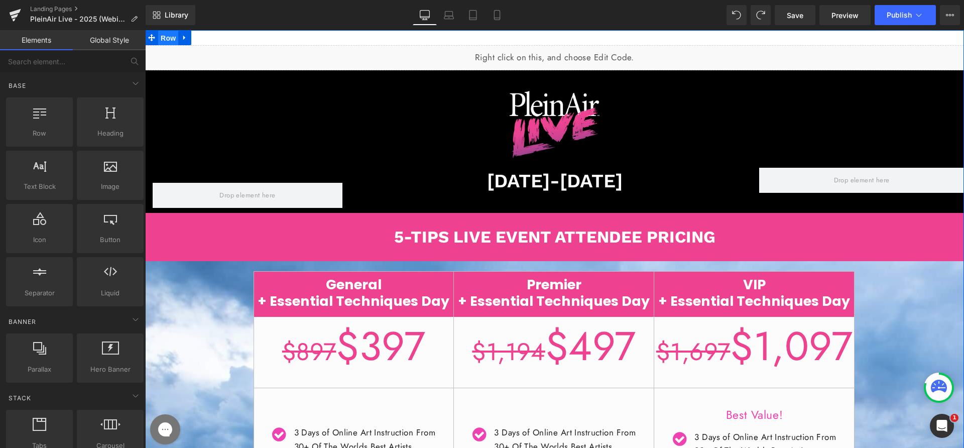
click at [171, 42] on span "Row" at bounding box center [168, 38] width 20 height 15
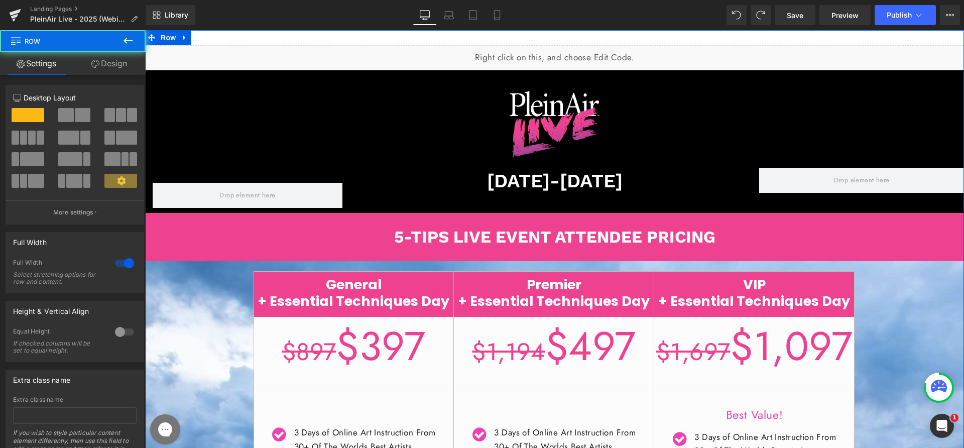
click at [130, 56] on link "Design" at bounding box center [109, 63] width 73 height 23
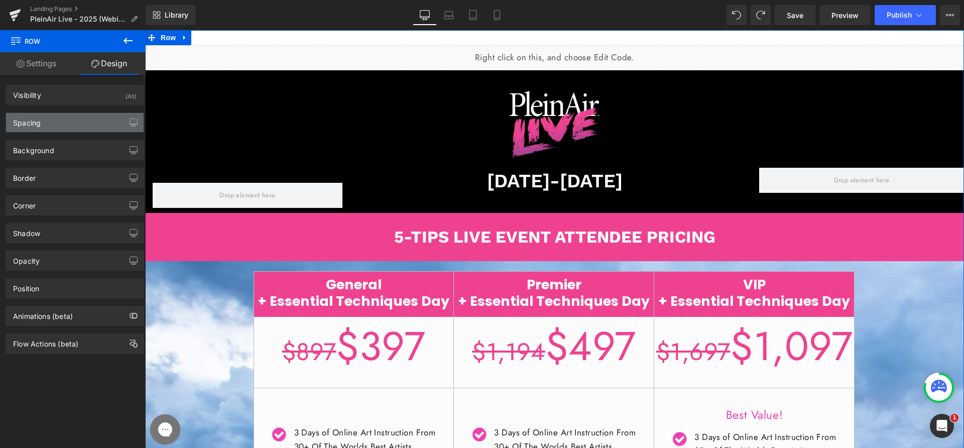
click at [61, 118] on div "Spacing" at bounding box center [75, 122] width 138 height 19
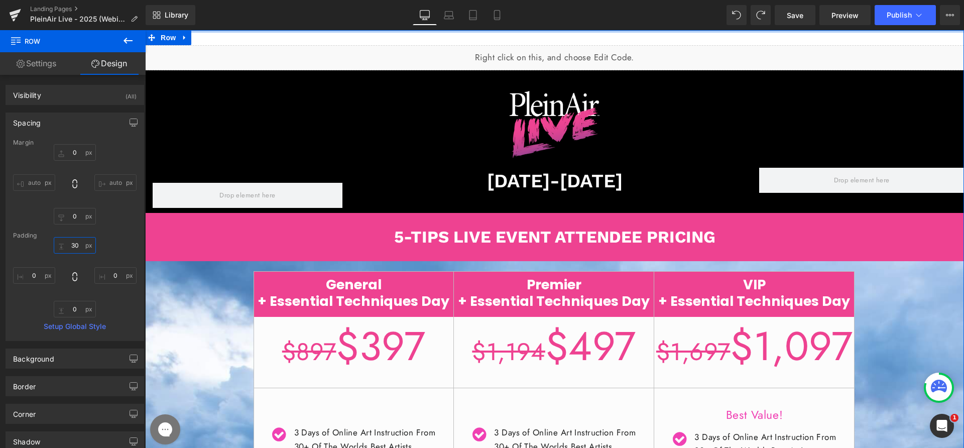
click at [70, 245] on input "text" at bounding box center [75, 245] width 42 height 17
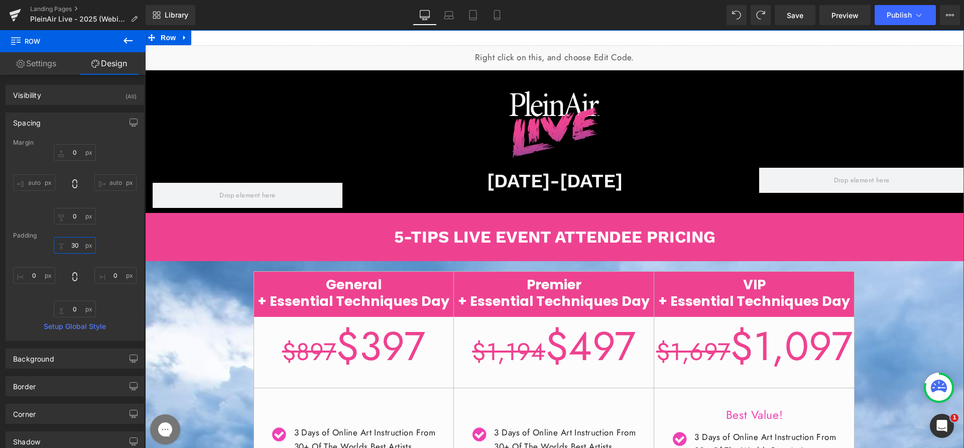
click at [70, 245] on input "text" at bounding box center [75, 245] width 42 height 17
type input "-"
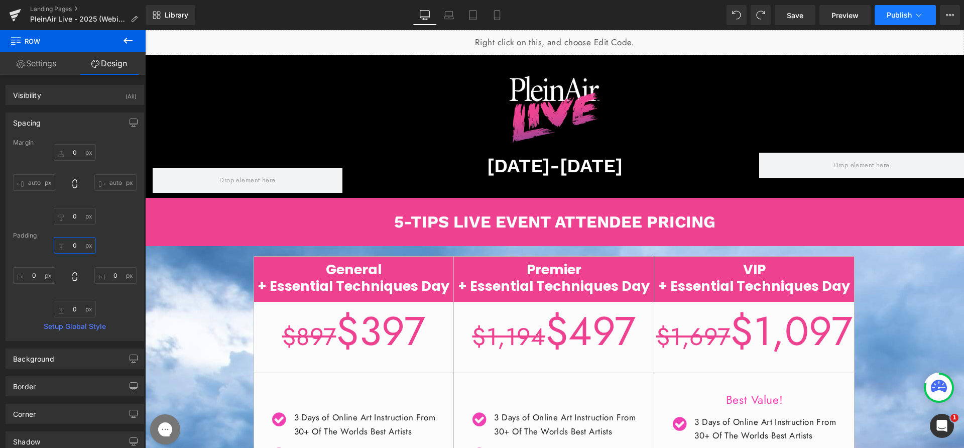
type input "0"
click at [889, 23] on button "Publish" at bounding box center [904, 15] width 61 height 20
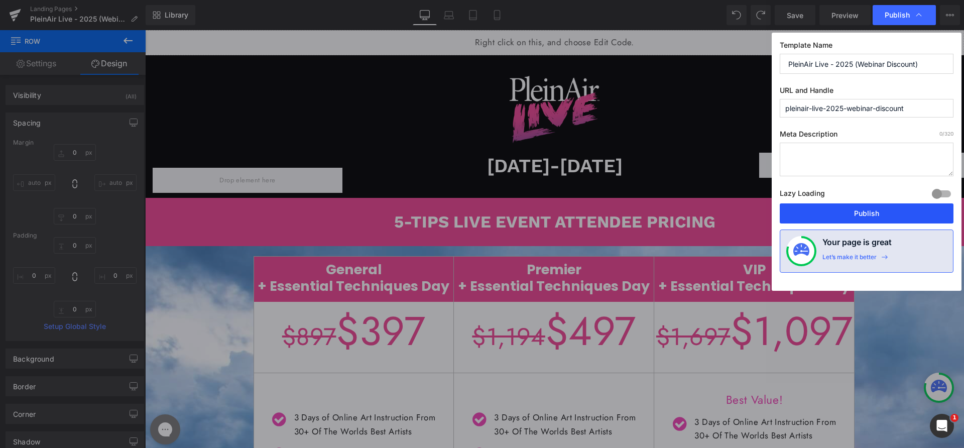
click at [852, 216] on button "Publish" at bounding box center [867, 213] width 174 height 20
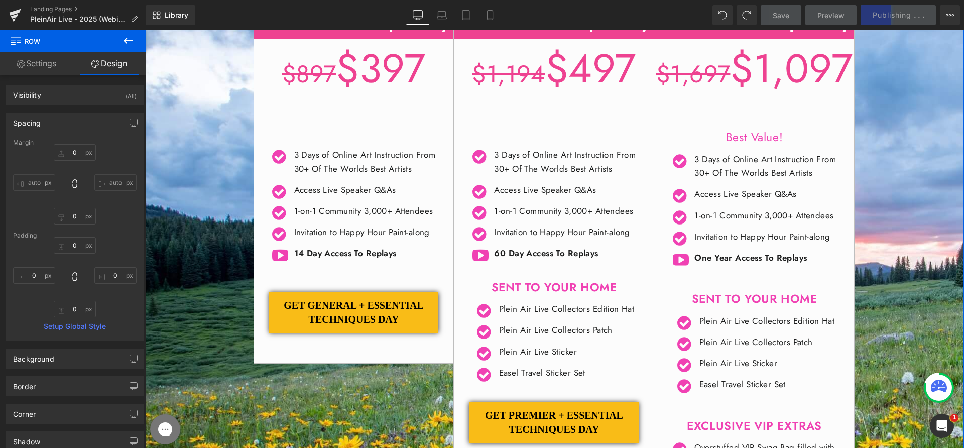
scroll to position [263, 0]
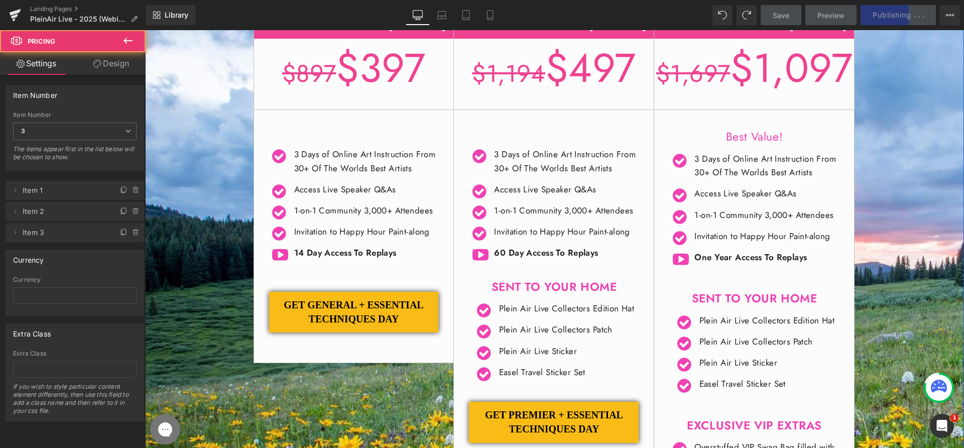
click at [929, 285] on div "General + Essential Techniques Day $897 $397 /" at bounding box center [554, 287] width 819 height 588
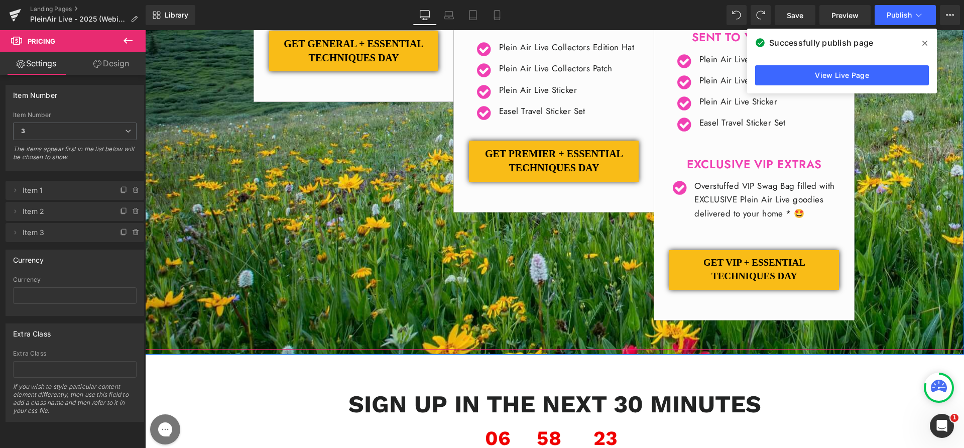
scroll to position [641, 0]
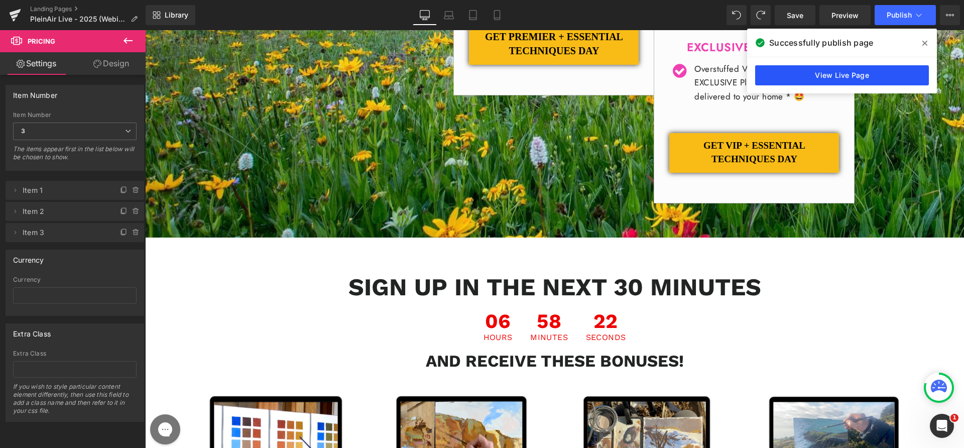
click at [805, 68] on link "View Live Page" at bounding box center [842, 75] width 174 height 20
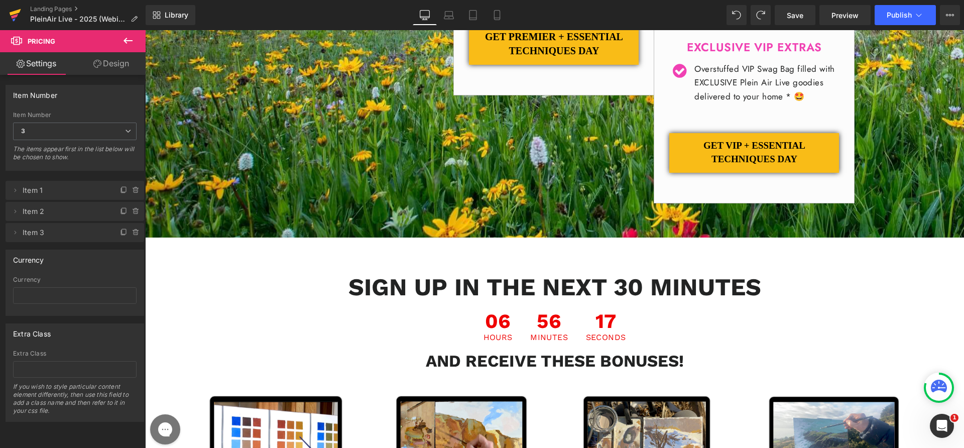
click at [14, 14] on icon at bounding box center [16, 12] width 12 height 7
